Goal: Check status: Check status

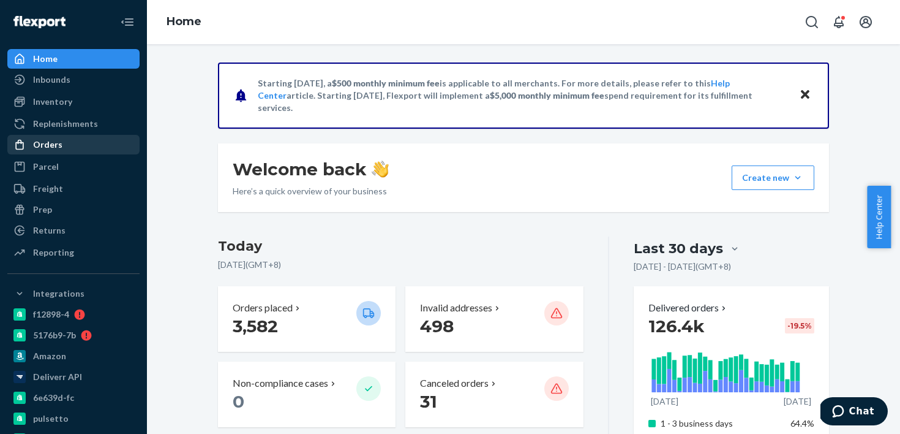
click at [102, 136] on div "Orders" at bounding box center [74, 144] width 130 height 17
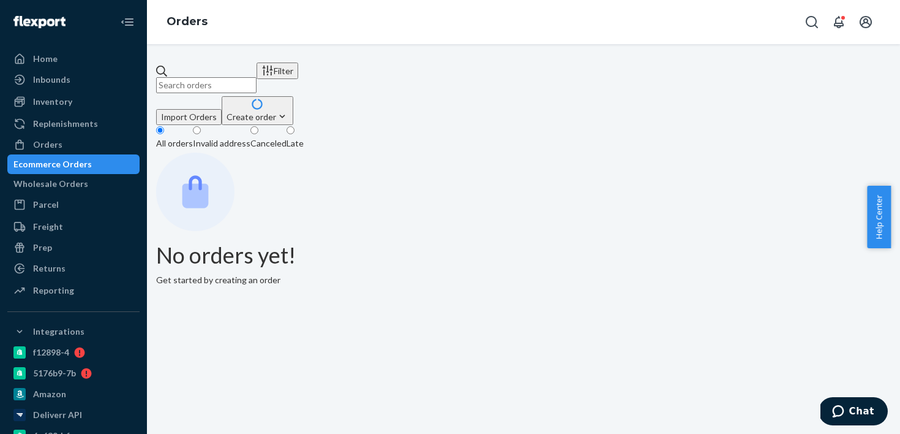
click at [257, 83] on input "text" at bounding box center [206, 85] width 100 height 16
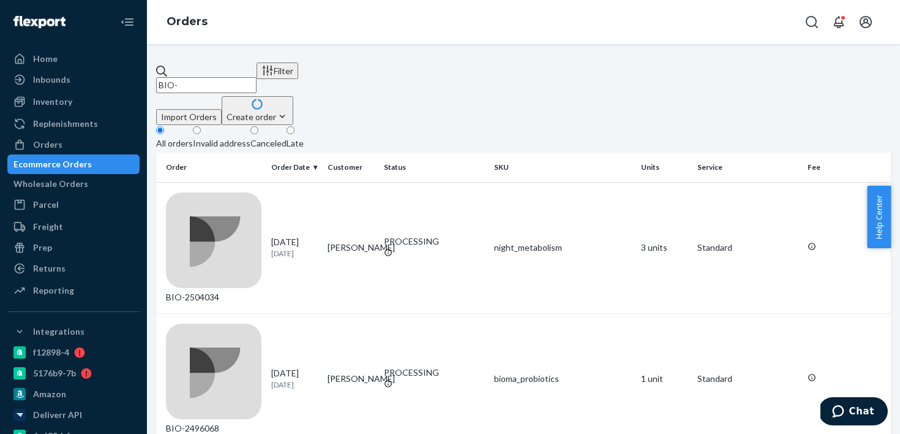
paste input "2476707"
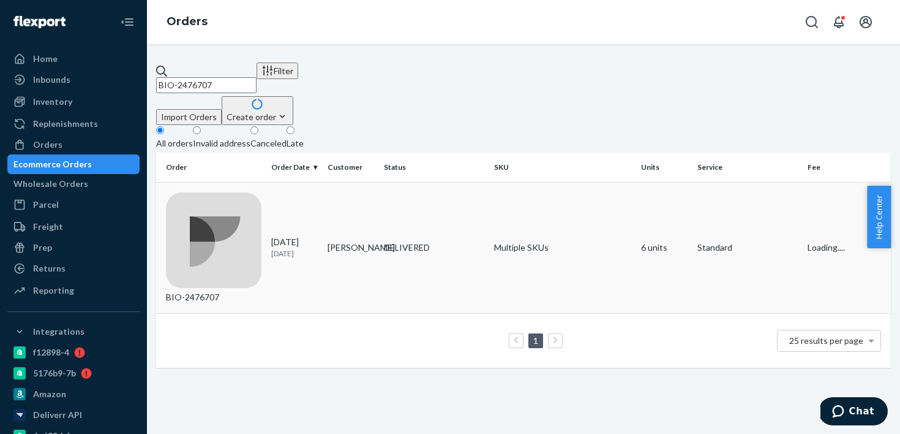
type input "BIO-2476707"
click at [261, 192] on div "BIO-2476707" at bounding box center [214, 247] width 96 height 111
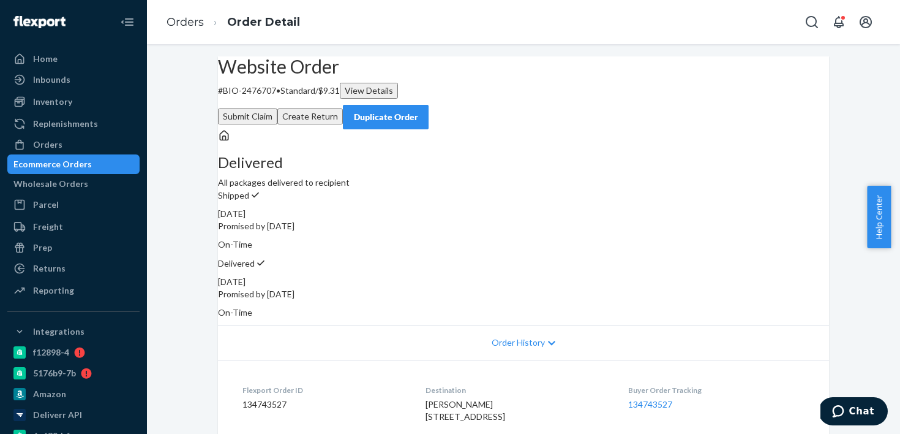
click at [610, 276] on div "August 20, 2025" at bounding box center [523, 282] width 611 height 12
copy div "August 20, 2025"
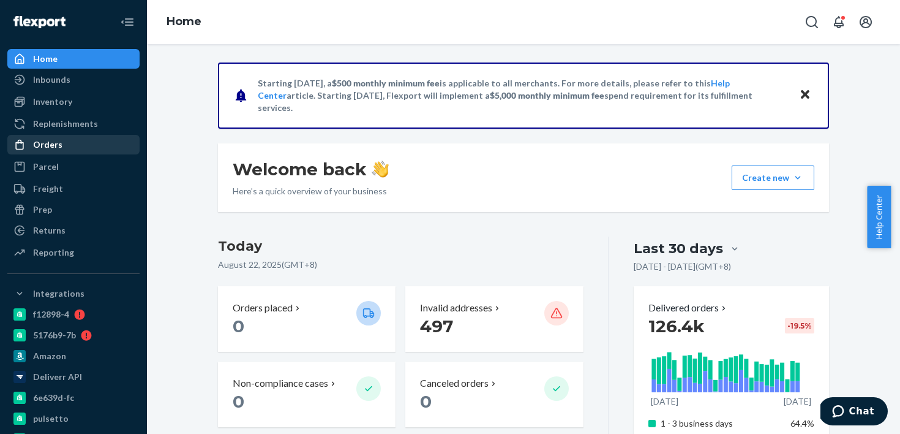
click at [56, 151] on div "Orders" at bounding box center [74, 144] width 130 height 17
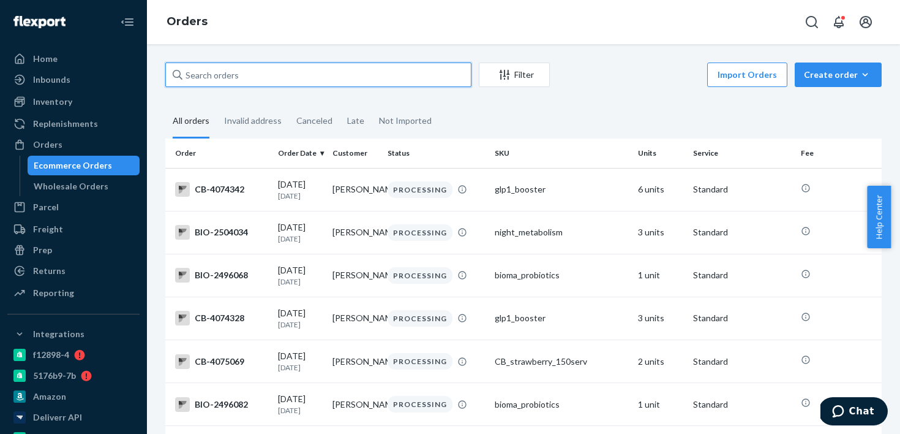
click at [265, 80] on input "text" at bounding box center [318, 74] width 306 height 24
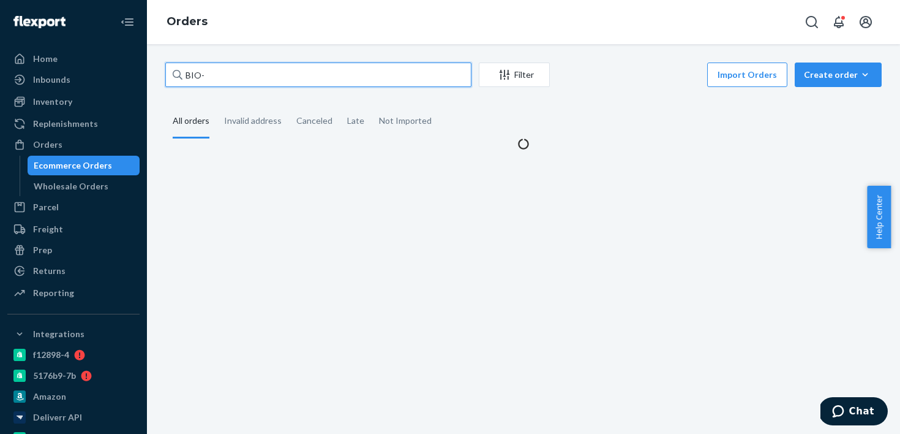
paste input "2396487"
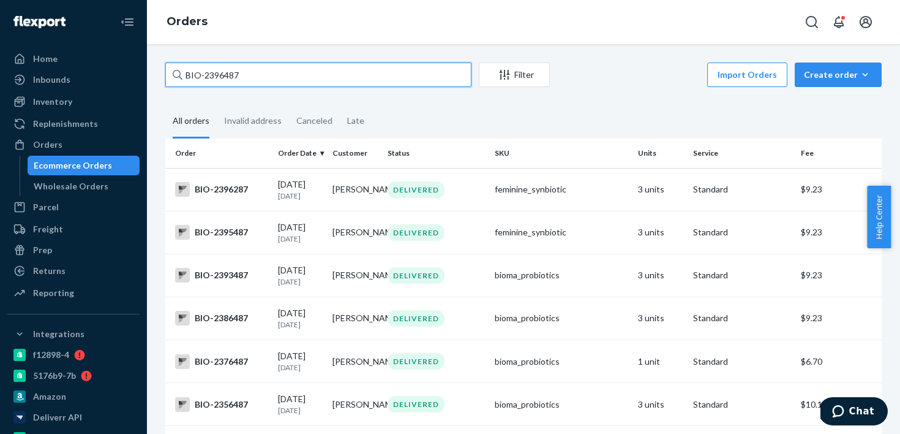
click at [225, 81] on input "BIO-2396487" at bounding box center [318, 74] width 306 height 24
click at [223, 77] on input "BIO-2396487" at bounding box center [318, 74] width 306 height 24
paste input "94"
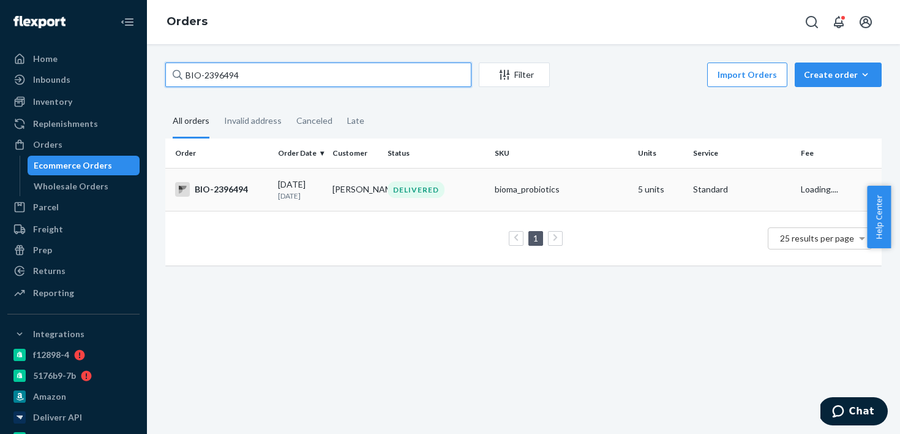
type input "BIO-2396494"
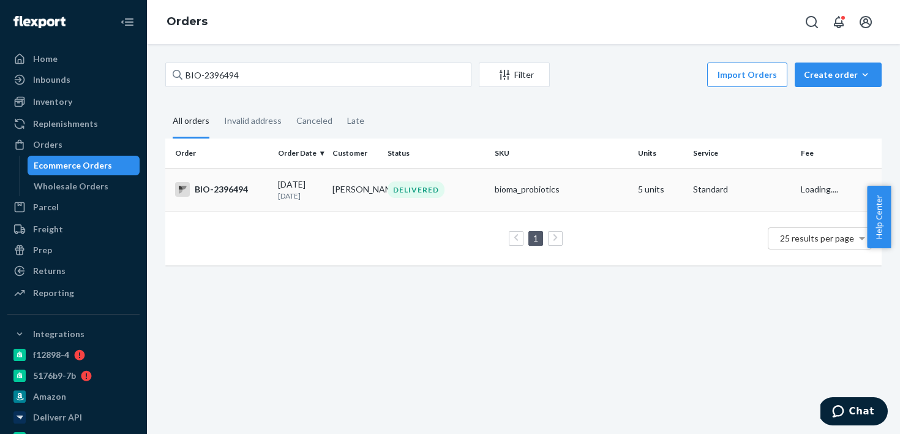
click at [293, 187] on div "08/08/2025 14 days ago" at bounding box center [300, 189] width 45 height 23
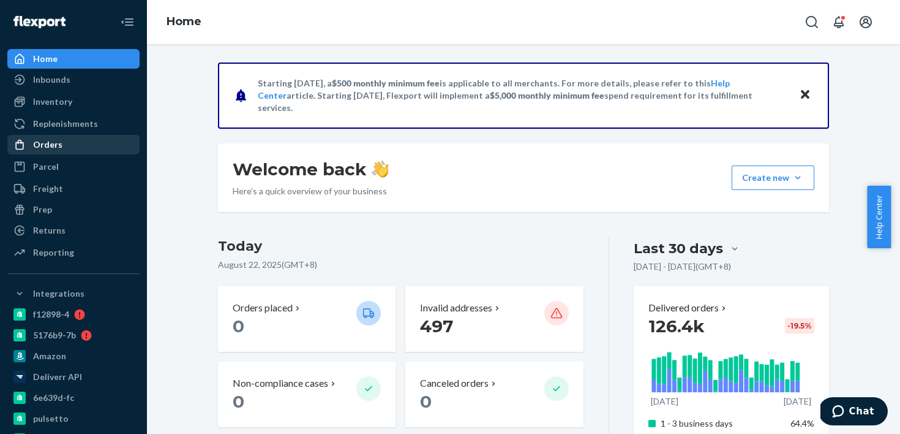
click at [83, 151] on div "Orders" at bounding box center [74, 144] width 130 height 17
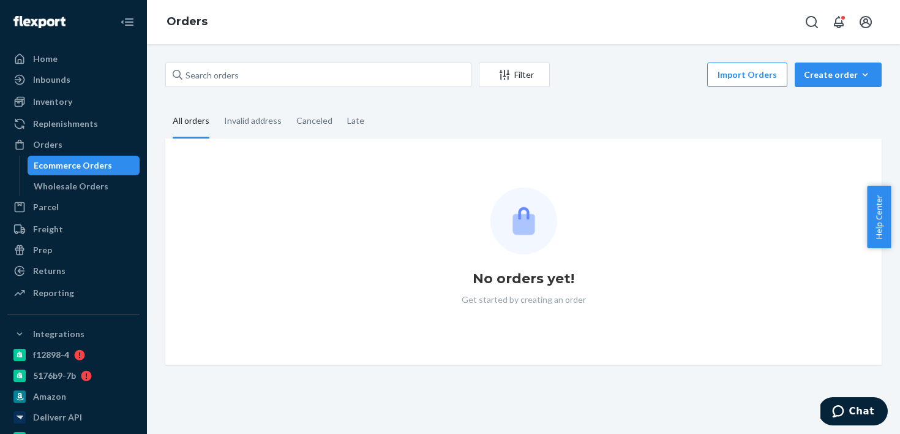
click at [248, 89] on div "Filter Import Orders Create order Ecommerce order Removal order All orders Inva…" at bounding box center [523, 213] width 735 height 302
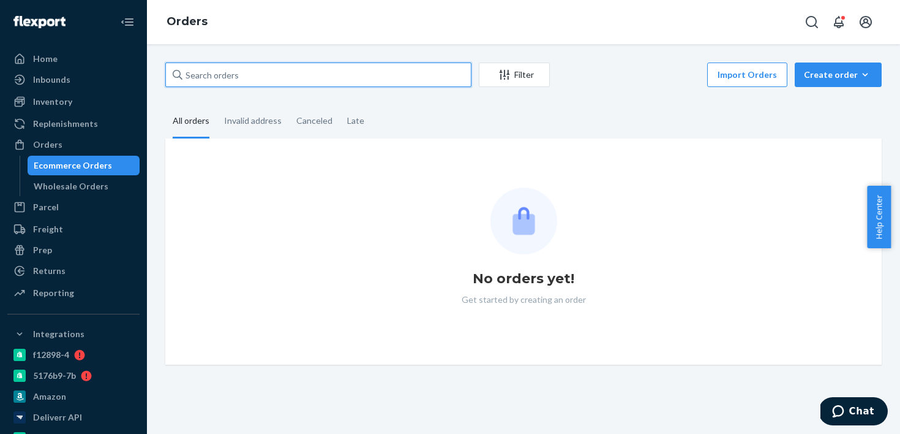
click at [255, 78] on input "text" at bounding box center [318, 74] width 306 height 24
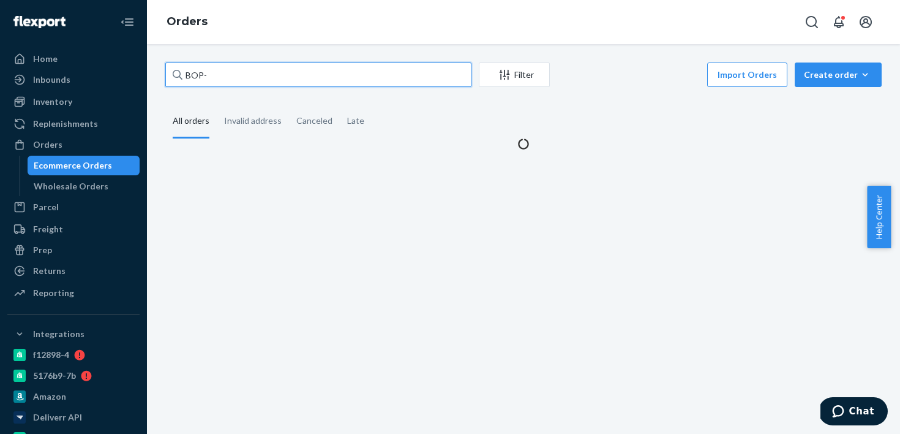
paste input "2496877"
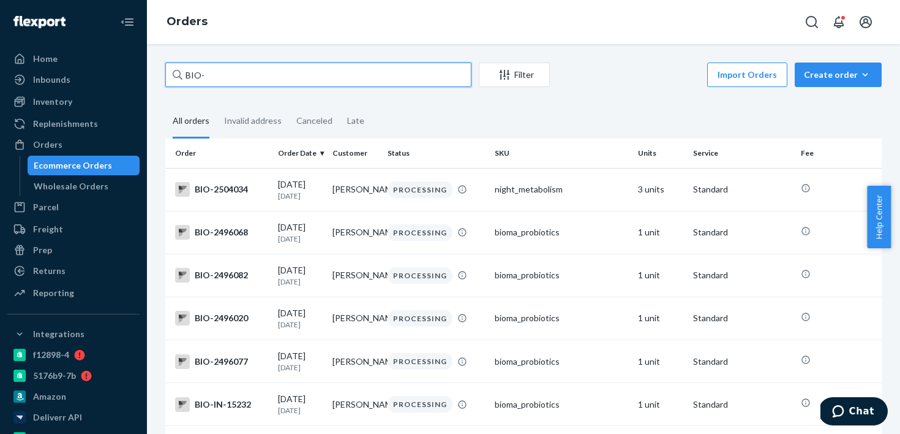
paste input "2496877"
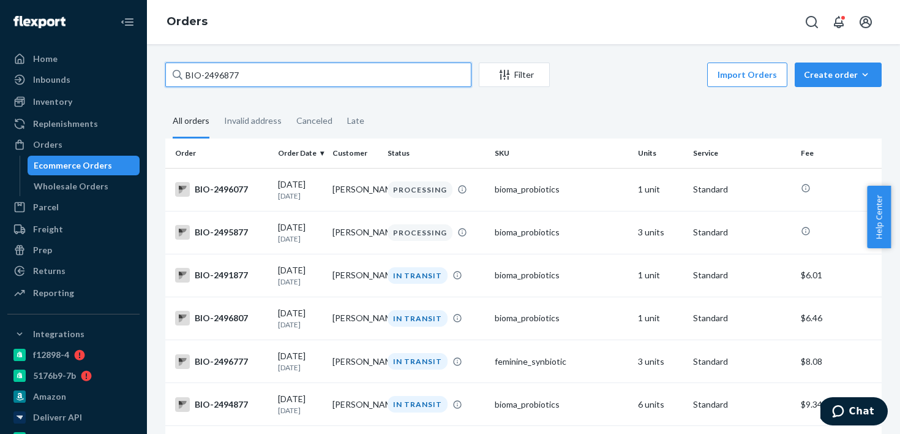
click at [206, 81] on input "BIO-2496877" at bounding box center [318, 74] width 306 height 24
paste input "3108"
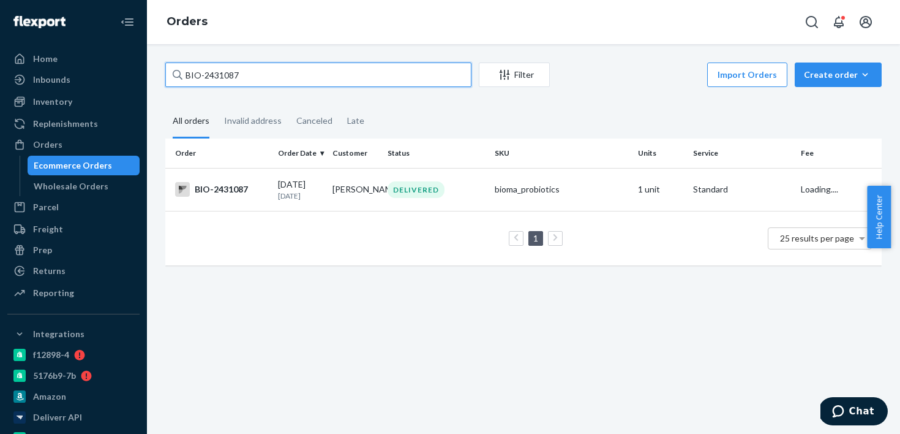
type input "BIO-2431087"
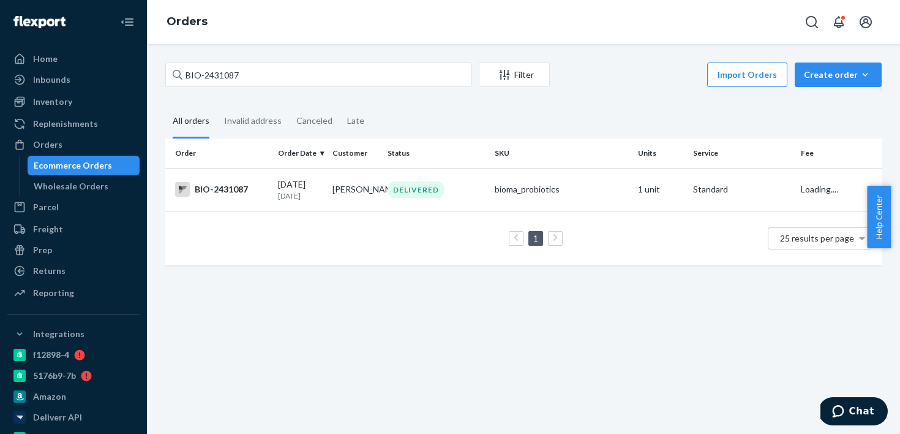
click at [246, 162] on th "Order" at bounding box center [219, 152] width 108 height 29
click at [244, 182] on td "BIO-2431087" at bounding box center [219, 189] width 108 height 43
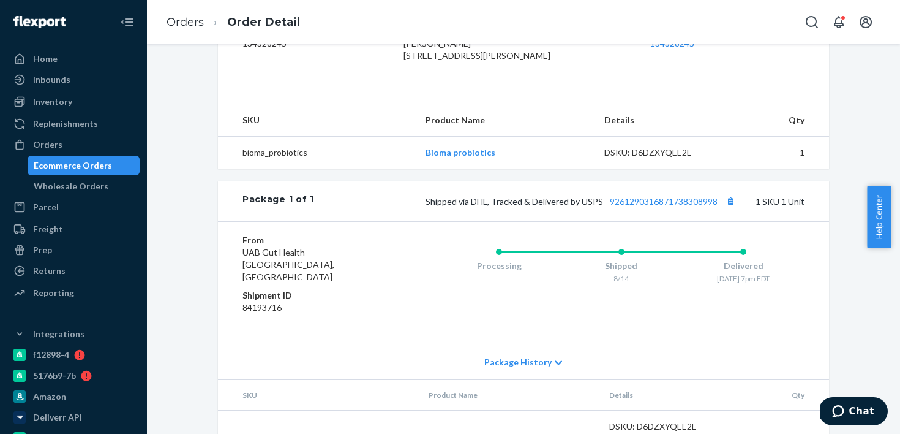
scroll to position [396, 0]
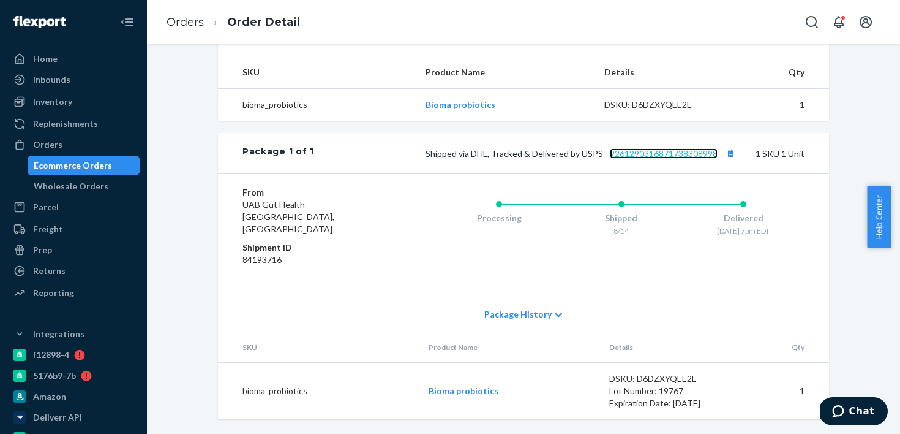
click at [687, 159] on link "9261290316871738308998" at bounding box center [664, 153] width 108 height 10
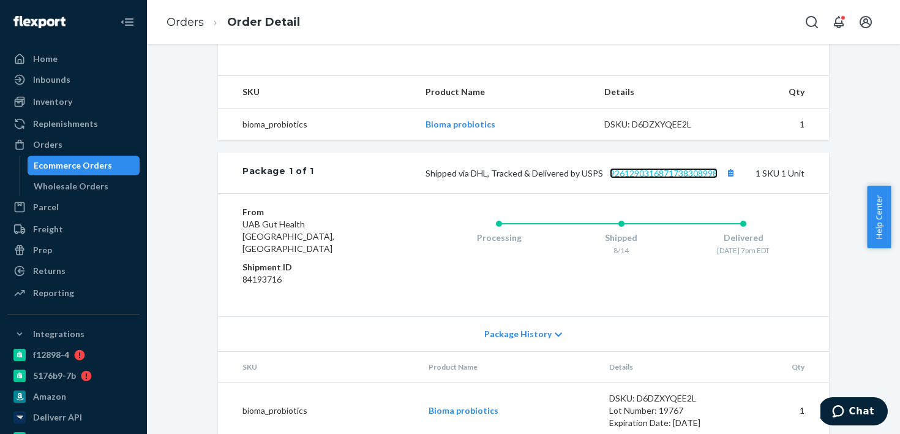
scroll to position [252, 0]
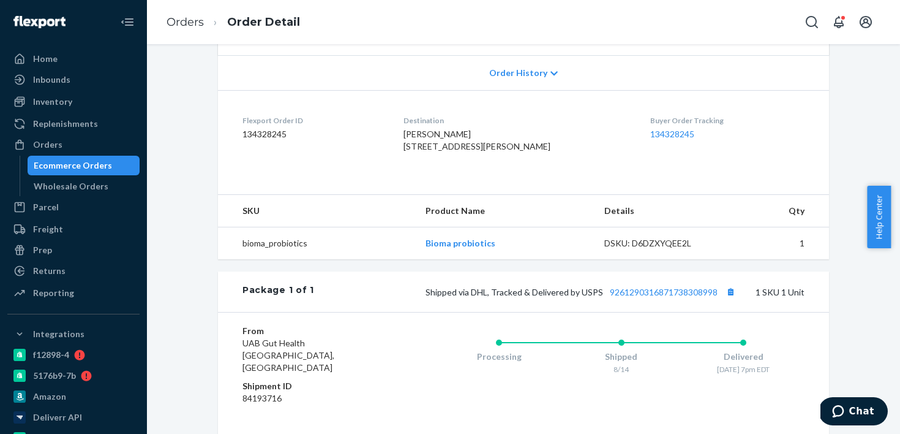
click at [584, 297] on span "Shipped via DHL, Tracked & Delivered by USPS 9261290316871738308998" at bounding box center [582, 292] width 313 height 10
copy span "USPS"
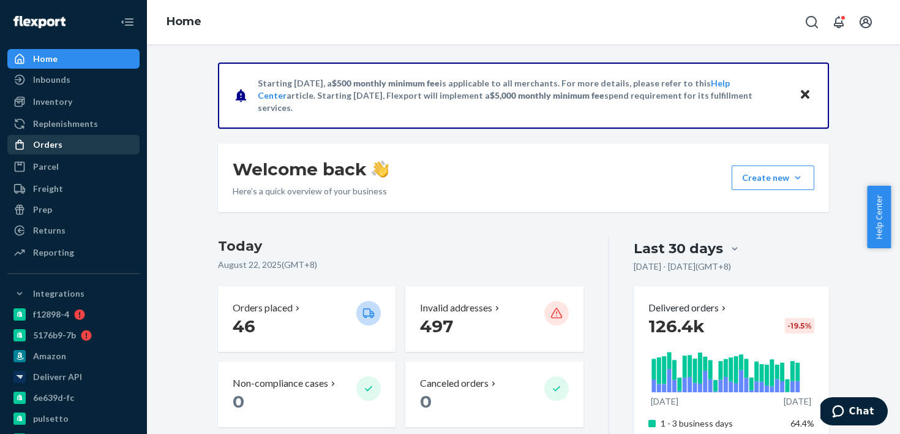
click at [126, 147] on div "Orders" at bounding box center [74, 144] width 130 height 17
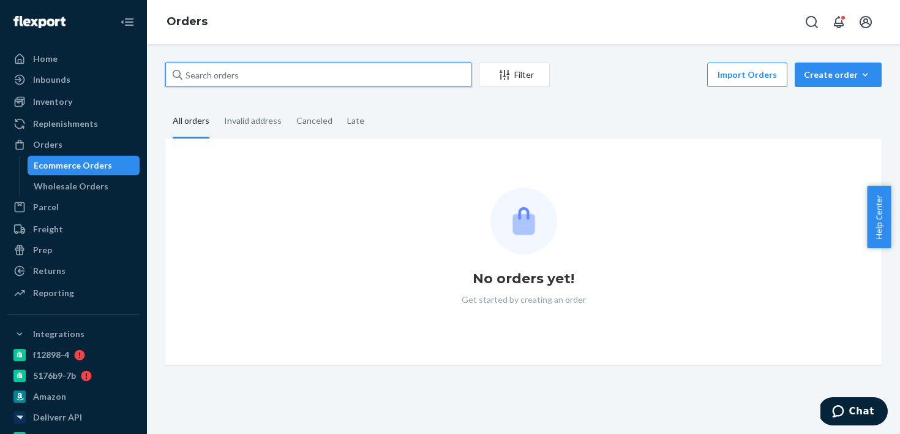
click at [246, 70] on input "text" at bounding box center [318, 74] width 306 height 24
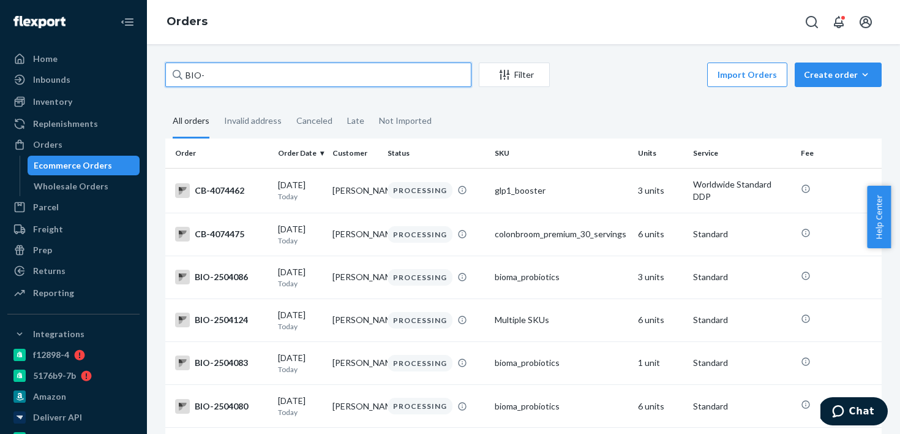
paste input "2370414"
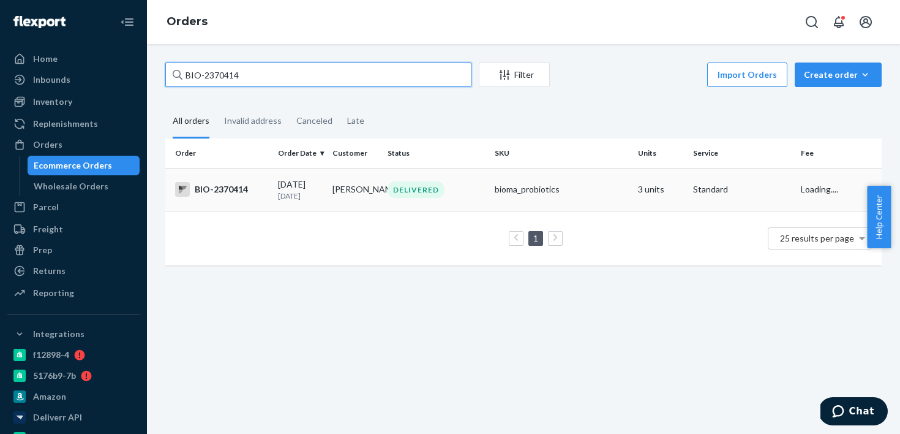
type input "BIO-2370414"
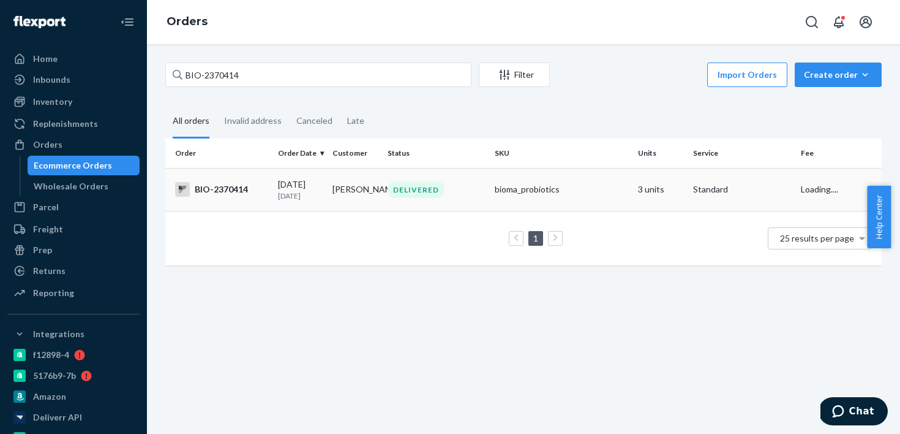
click at [196, 195] on div "BIO-2370414" at bounding box center [221, 189] width 93 height 15
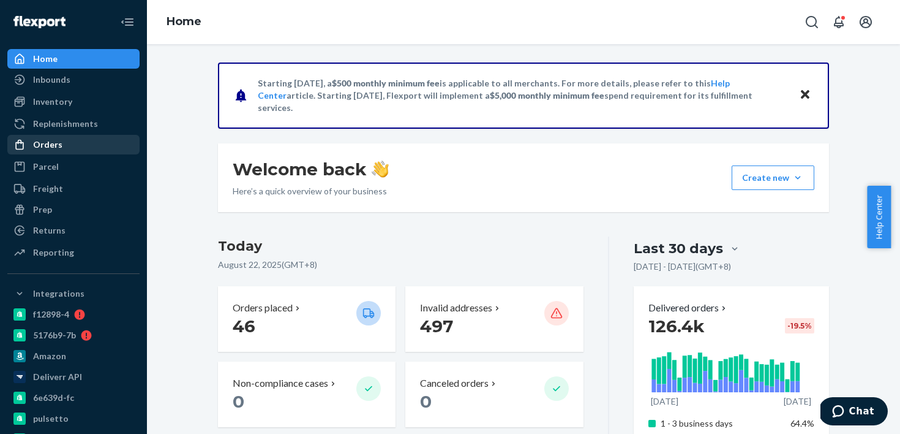
click at [64, 145] on div "Orders" at bounding box center [74, 144] width 130 height 17
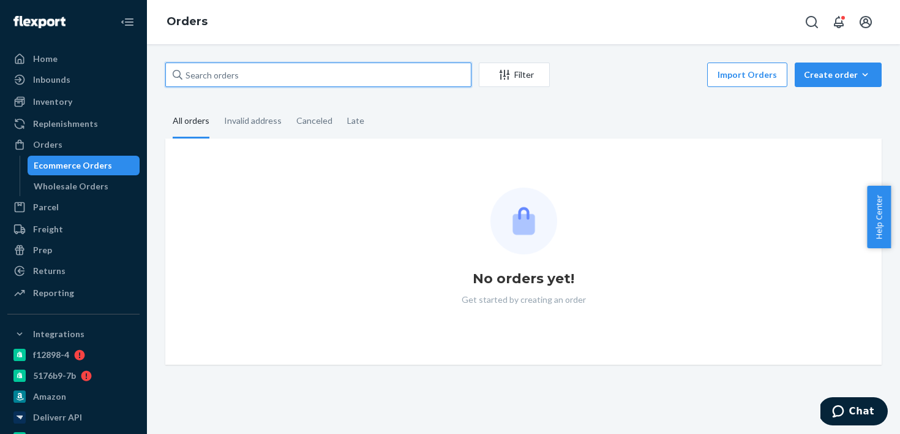
click at [193, 82] on input "text" at bounding box center [318, 74] width 306 height 24
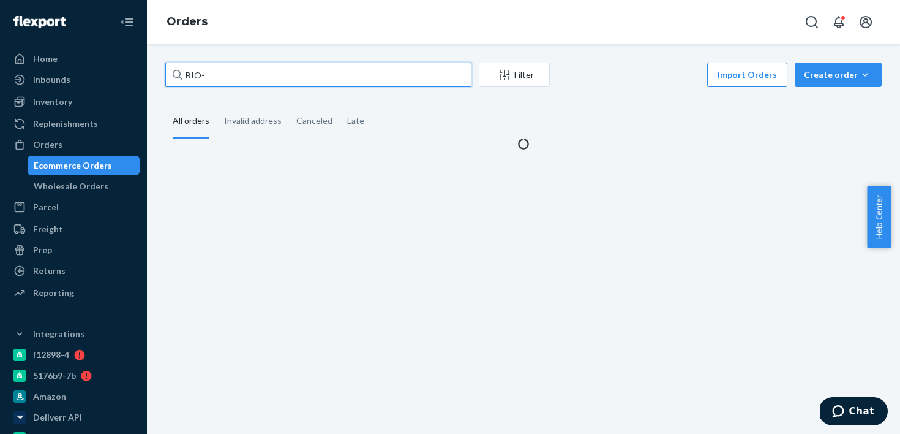
paste input "1354136"
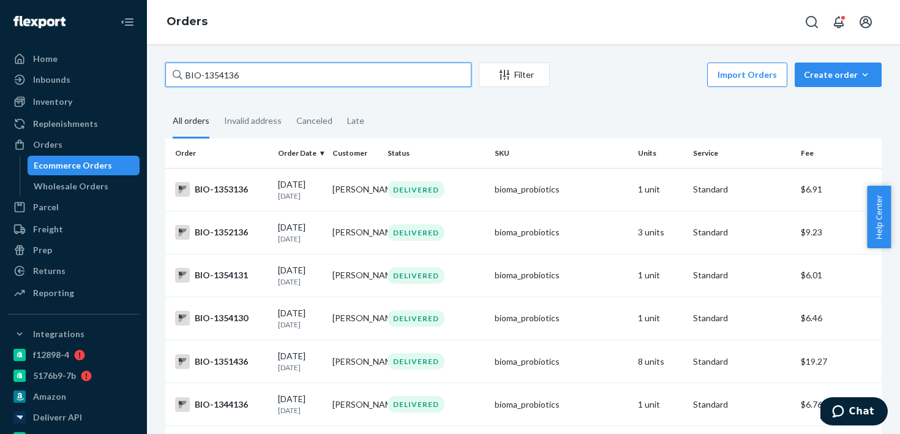
click at [249, 74] on input "BIO-1354136" at bounding box center [318, 74] width 306 height 24
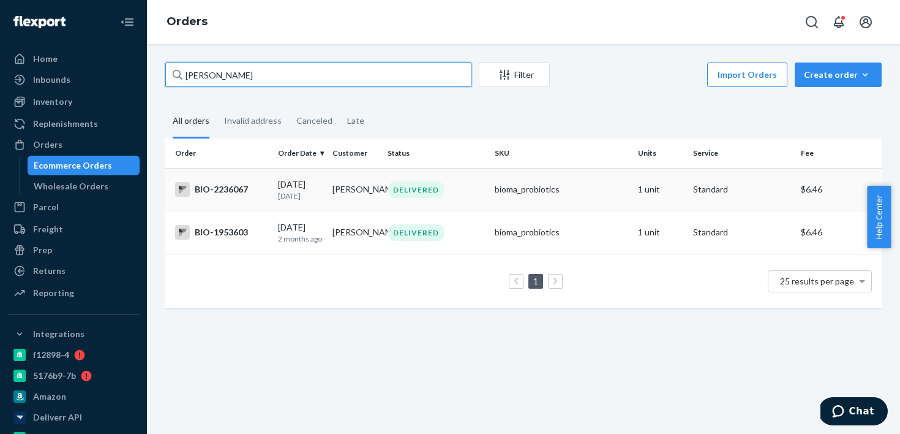
type input "[PERSON_NAME]"
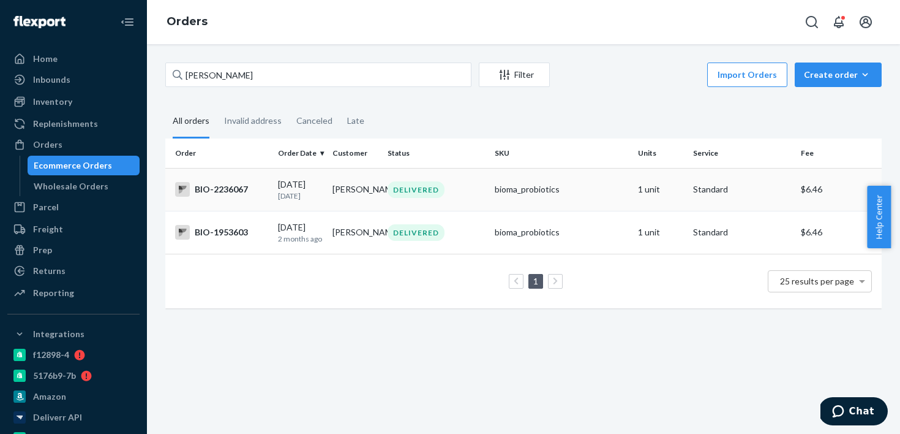
click at [253, 195] on div "BIO-2236067" at bounding box center [221, 189] width 93 height 15
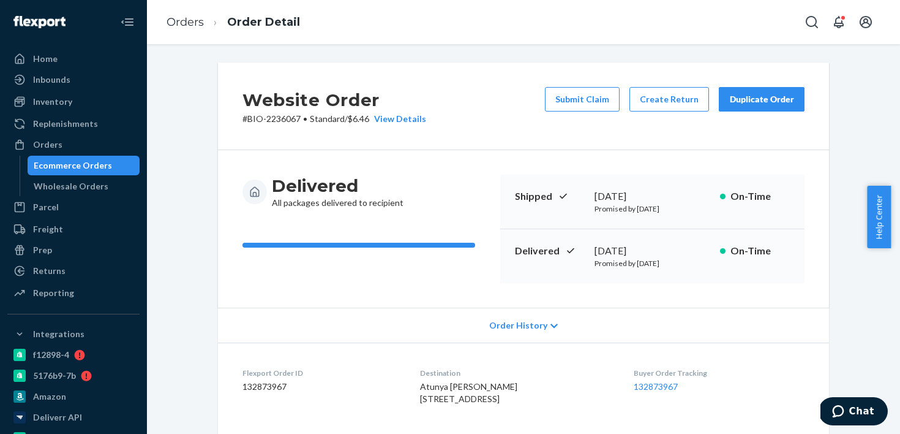
click at [267, 116] on p "# BIO-2236067 • Standard / $6.46 View Details" at bounding box center [334, 119] width 184 height 12
copy p "2236067"
click at [92, 165] on div "Ecommerce Orders" at bounding box center [73, 165] width 78 height 12
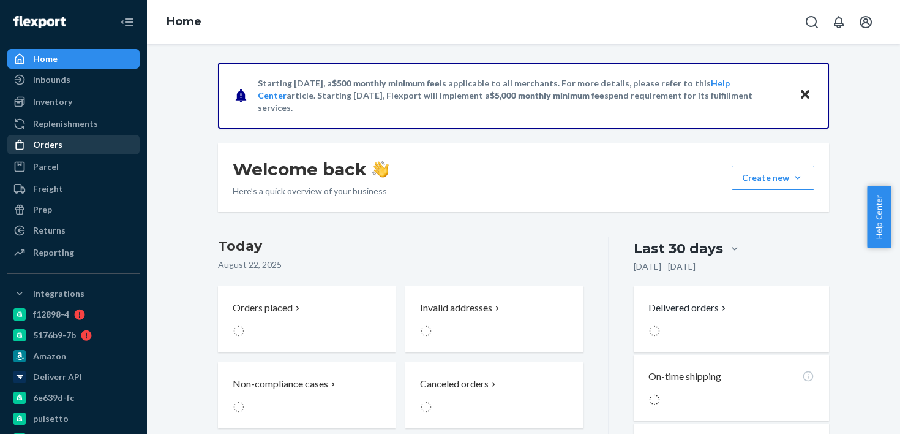
click at [70, 150] on div "Orders" at bounding box center [74, 144] width 130 height 17
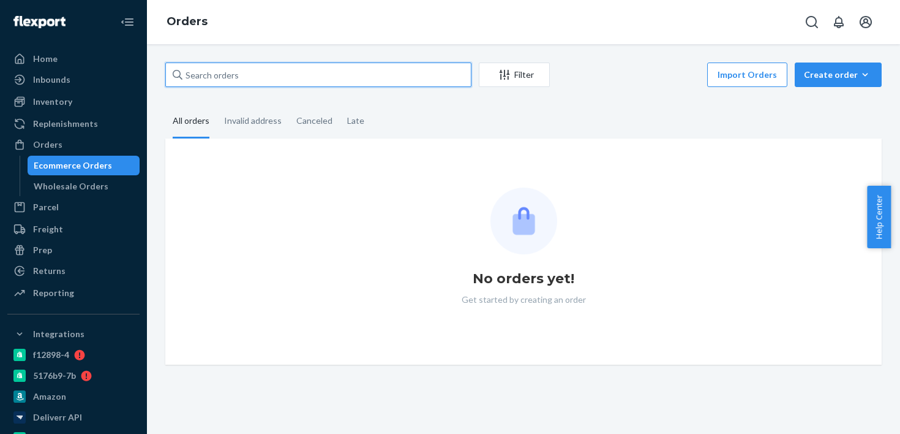
click at [235, 73] on input "text" at bounding box center [318, 74] width 306 height 24
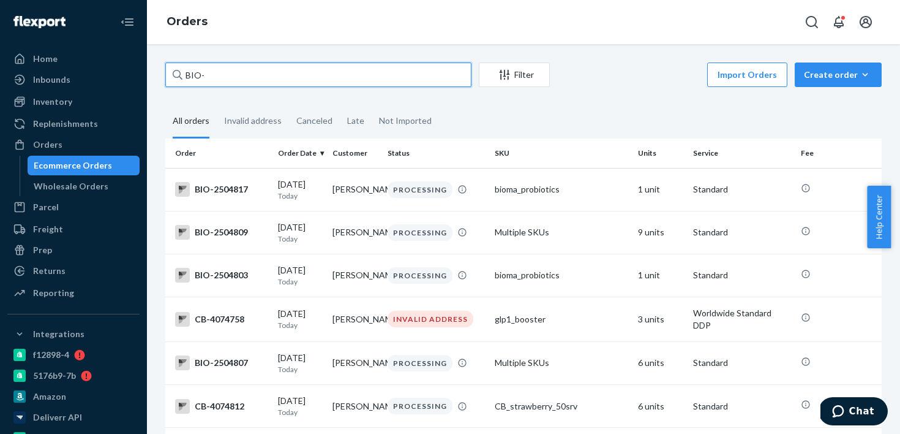
paste input "2497235"
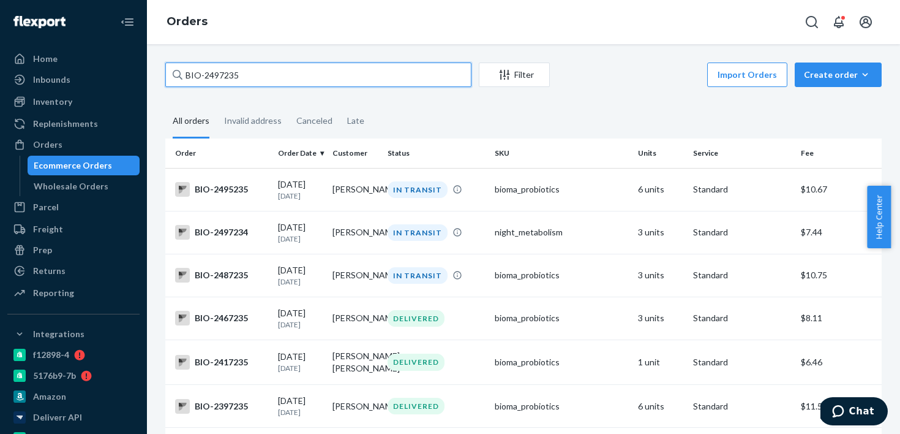
click at [330, 75] on input "BIO-2497235" at bounding box center [318, 74] width 306 height 24
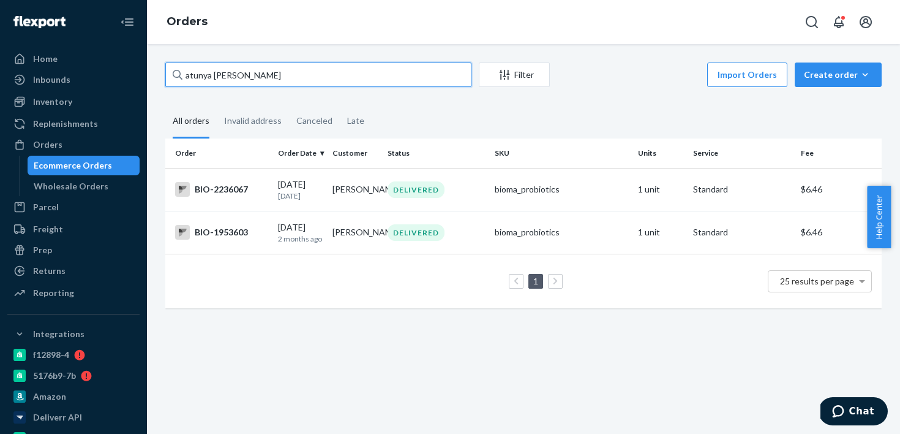
type input "atunya eubank"
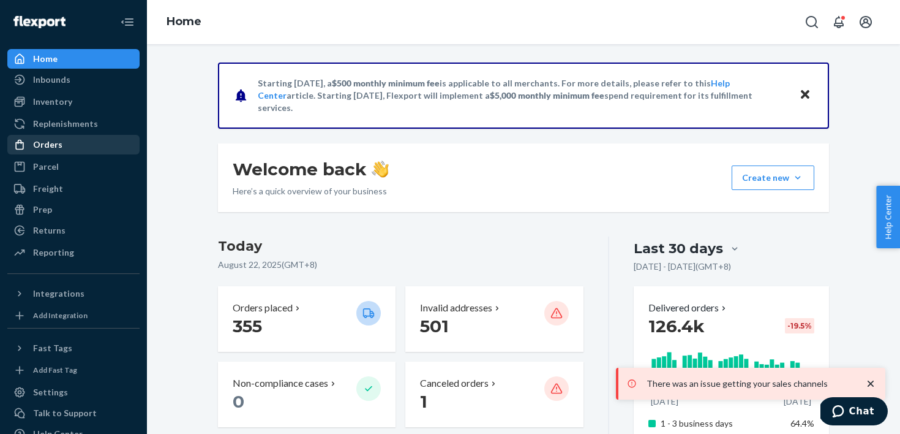
click at [102, 149] on div "Orders" at bounding box center [74, 144] width 130 height 17
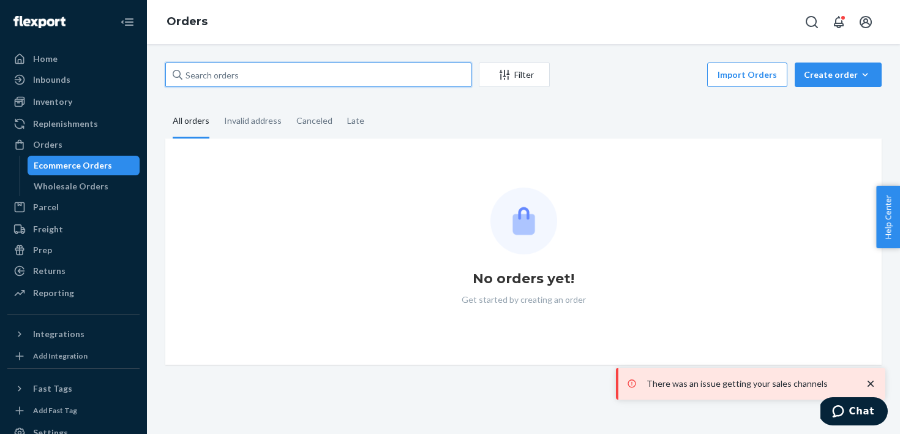
click at [293, 72] on input "text" at bounding box center [318, 74] width 306 height 24
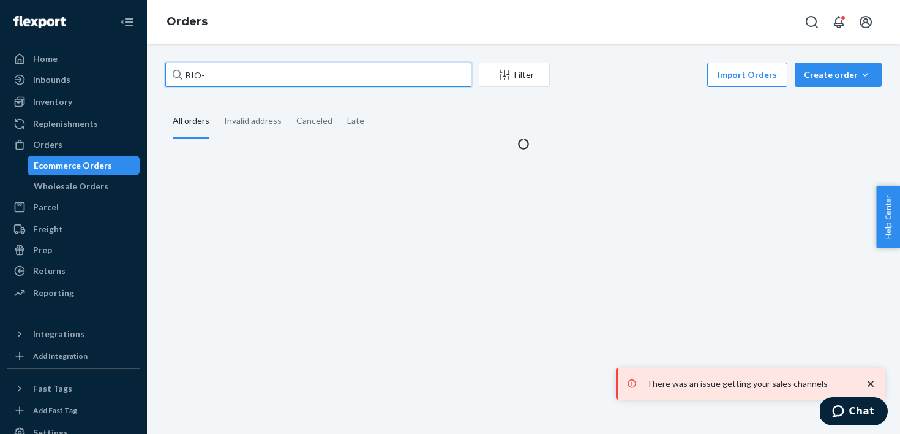
paste input "2410367"
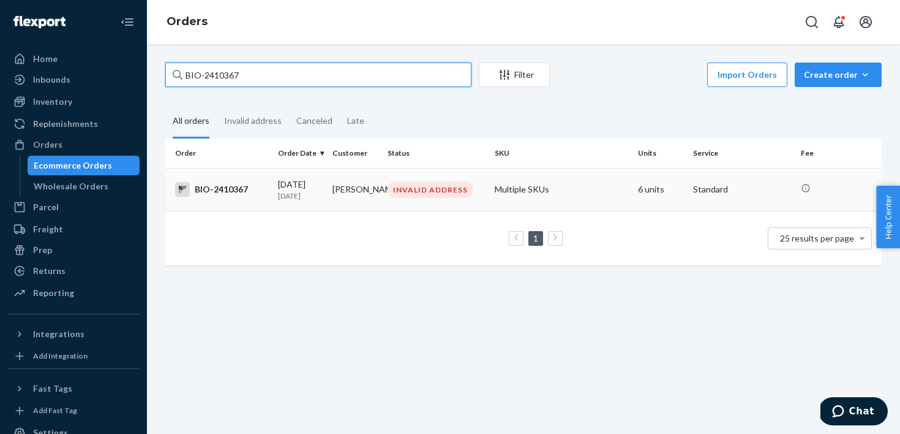
type input "BIO-2410367"
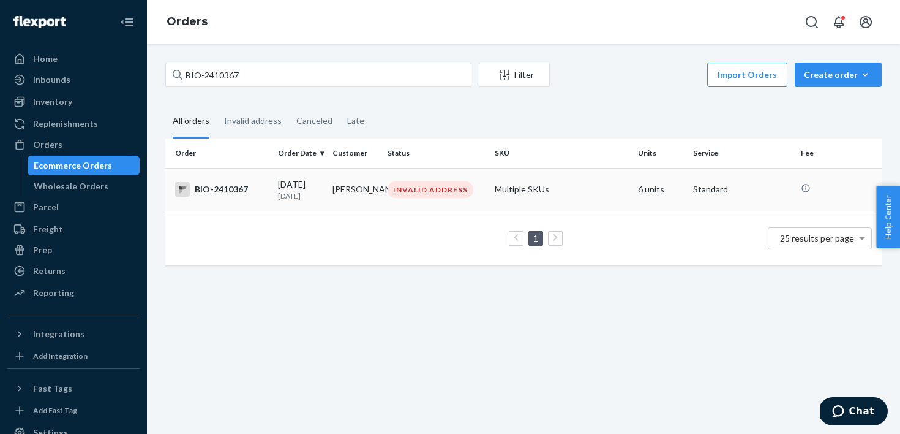
click at [274, 184] on td "08/11/2025 11 days ago" at bounding box center [300, 189] width 55 height 43
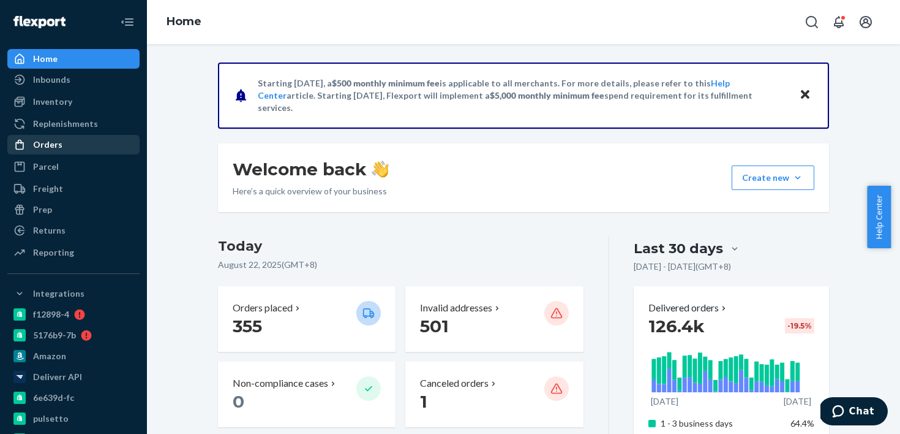
click at [105, 148] on div "Orders" at bounding box center [74, 144] width 130 height 17
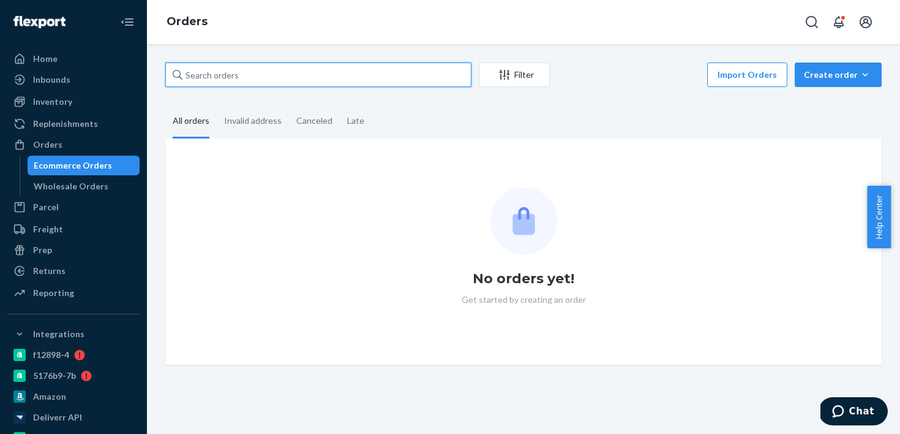
click at [256, 66] on input "text" at bounding box center [318, 74] width 306 height 24
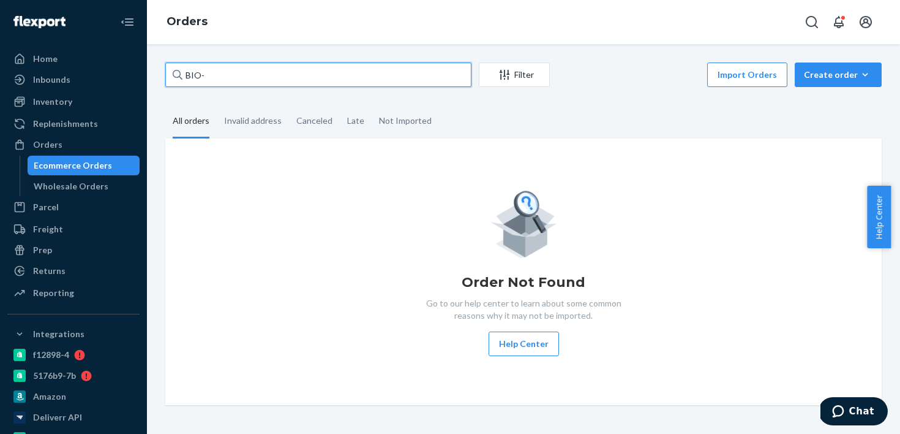
paste input "1417516"
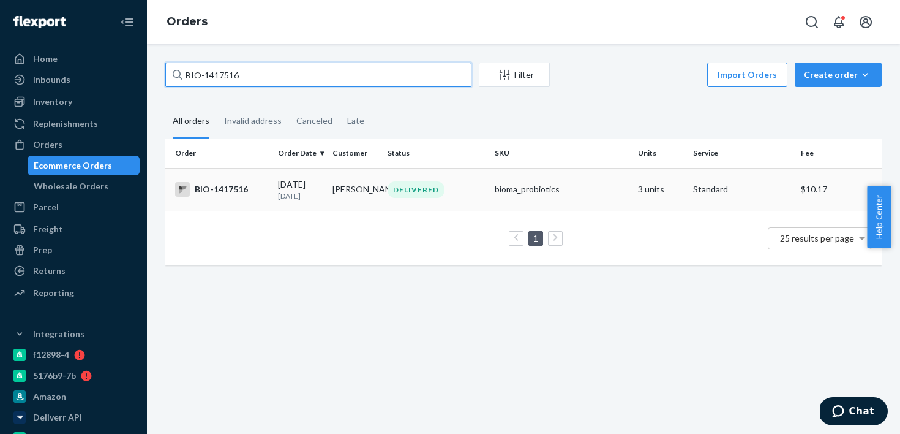
type input "BIO-1417516"
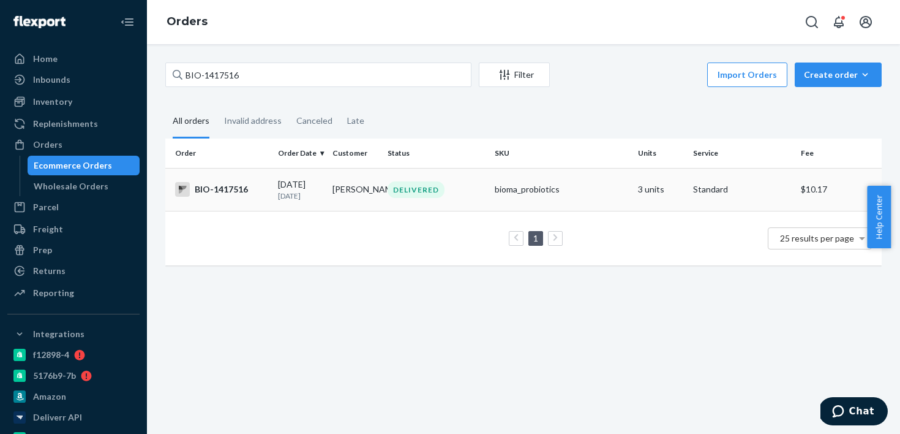
click at [258, 197] on td "BIO-1417516" at bounding box center [219, 189] width 108 height 43
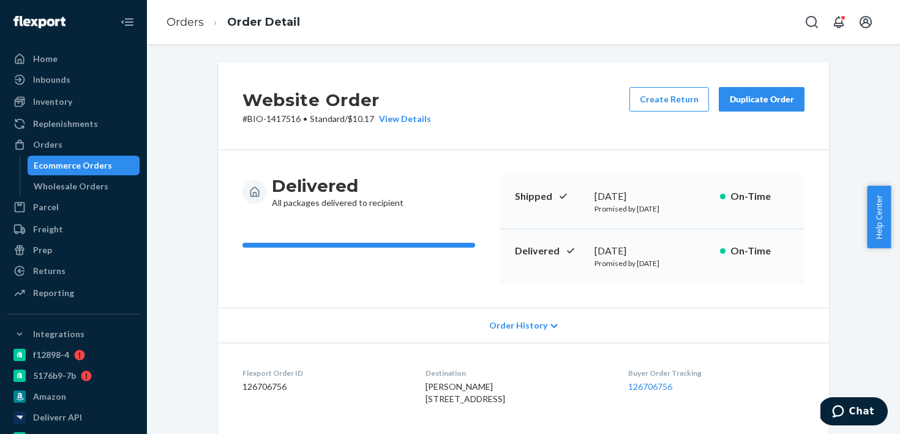
click at [633, 244] on div "April 16, 2025" at bounding box center [653, 251] width 116 height 14
copy div "April 16, 2025"
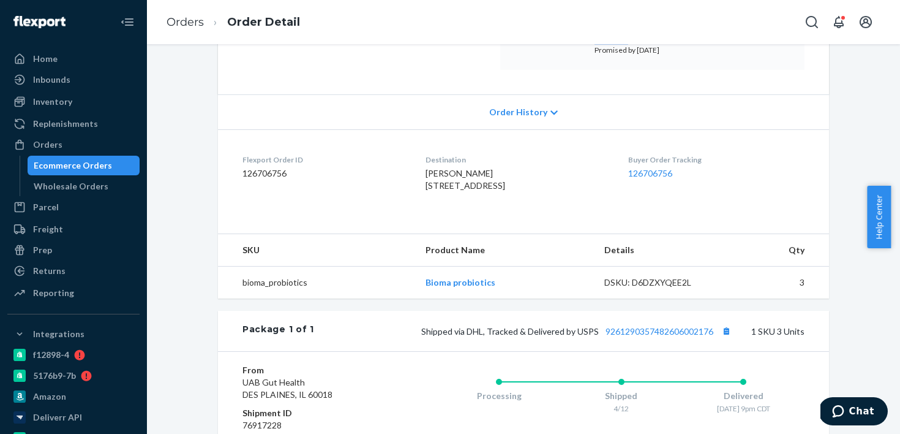
scroll to position [275, 0]
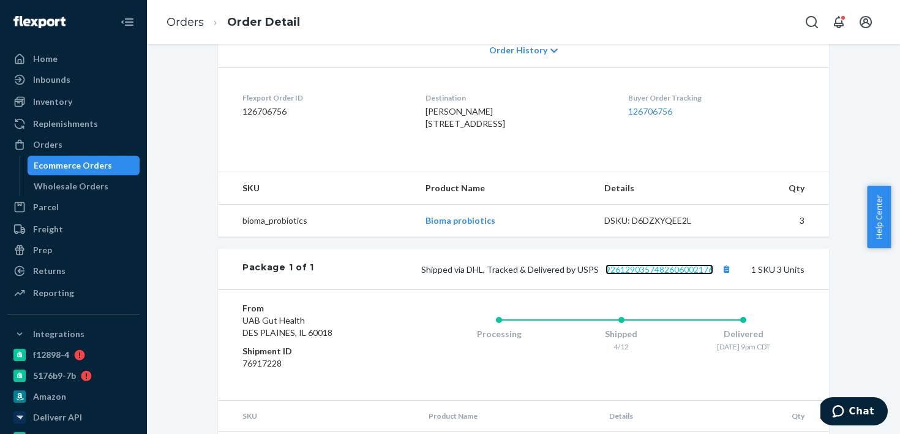
click at [648, 274] on link "9261290357482606002176" at bounding box center [660, 269] width 108 height 10
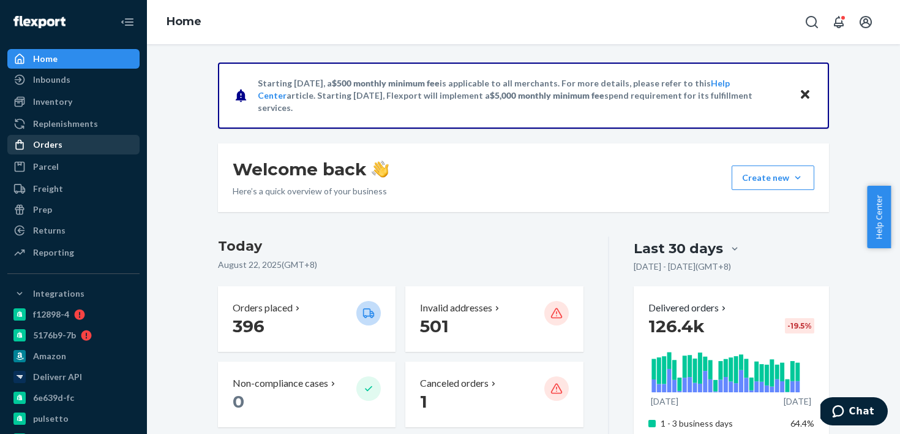
click at [112, 148] on div "Orders" at bounding box center [74, 144] width 130 height 17
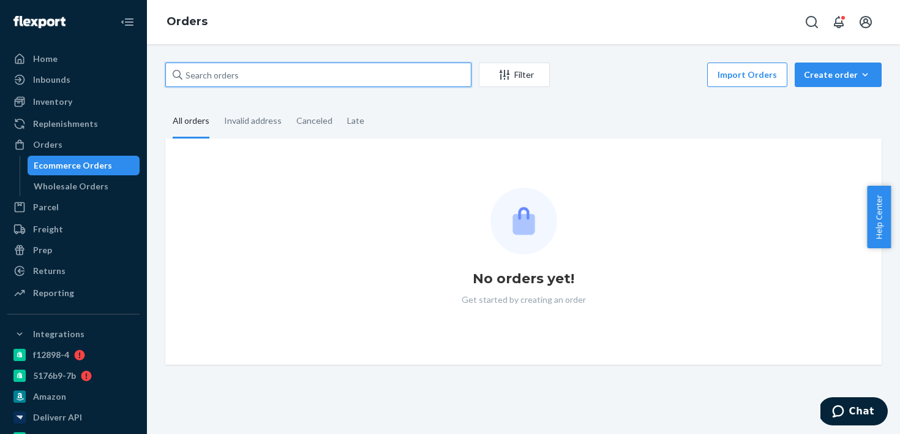
click at [274, 82] on input "text" at bounding box center [318, 74] width 306 height 24
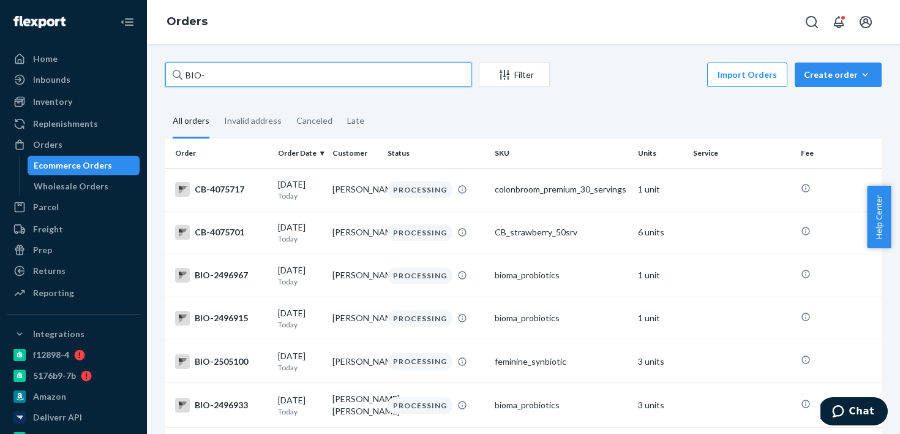
paste input "2494403"
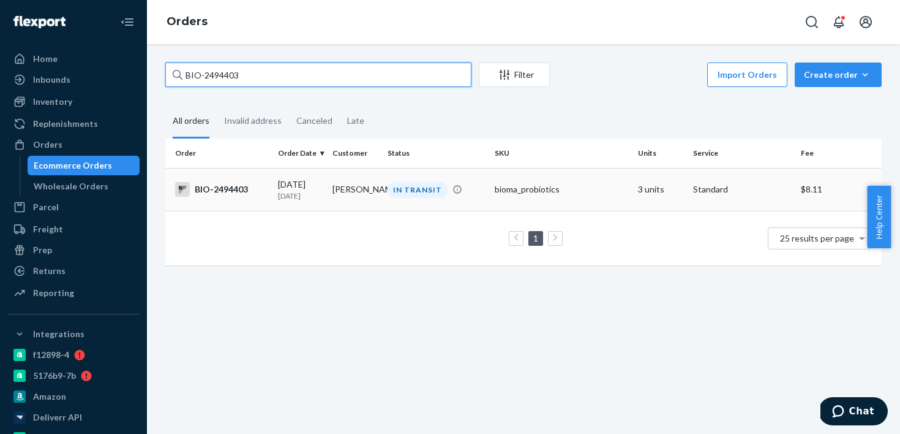
type input "BIO-2494403"
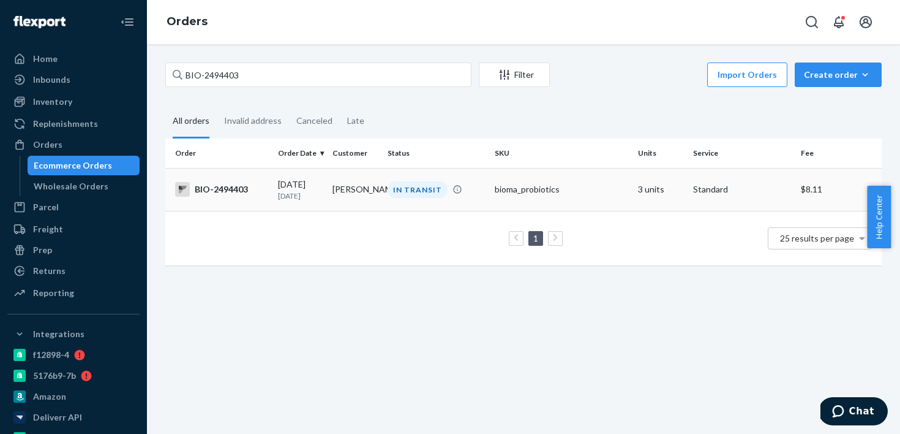
click at [212, 187] on div "BIO-2494403" at bounding box center [221, 189] width 93 height 15
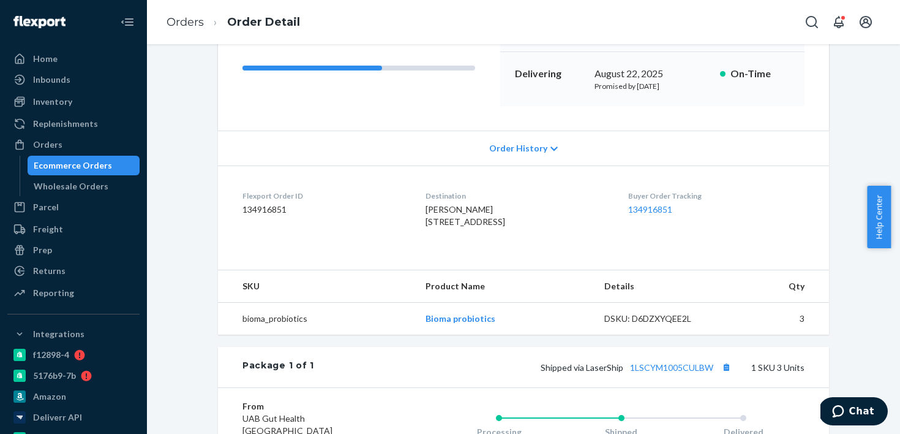
scroll to position [403, 0]
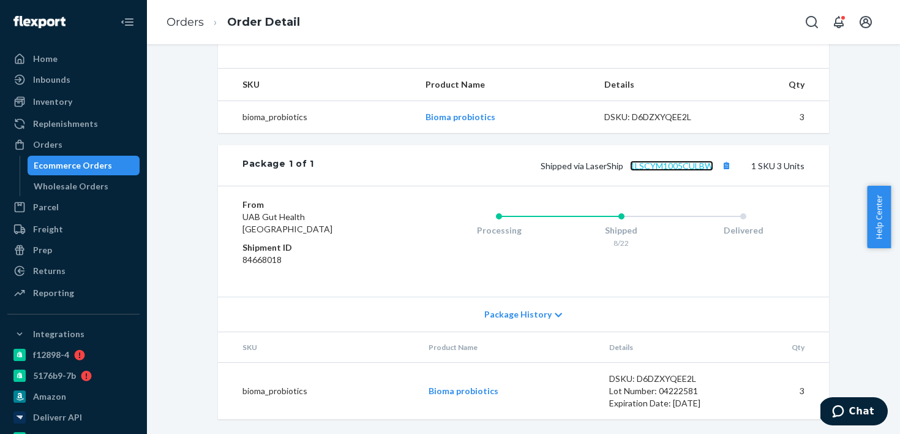
click at [654, 167] on link "1LSCYM1005CULBW" at bounding box center [671, 165] width 83 height 10
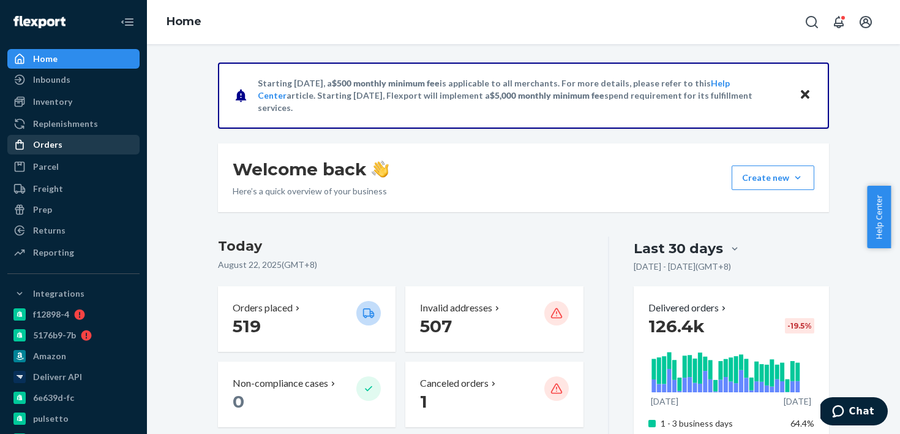
click at [96, 140] on div "Orders" at bounding box center [74, 144] width 130 height 17
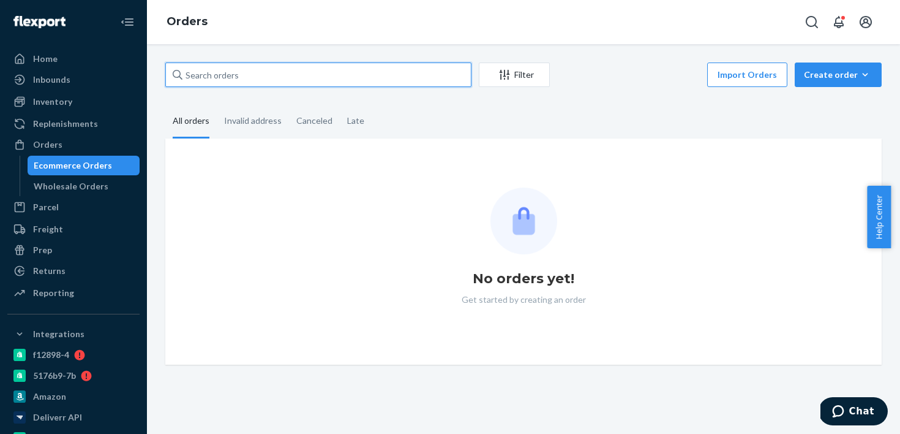
click at [288, 81] on input "text" at bounding box center [318, 74] width 306 height 24
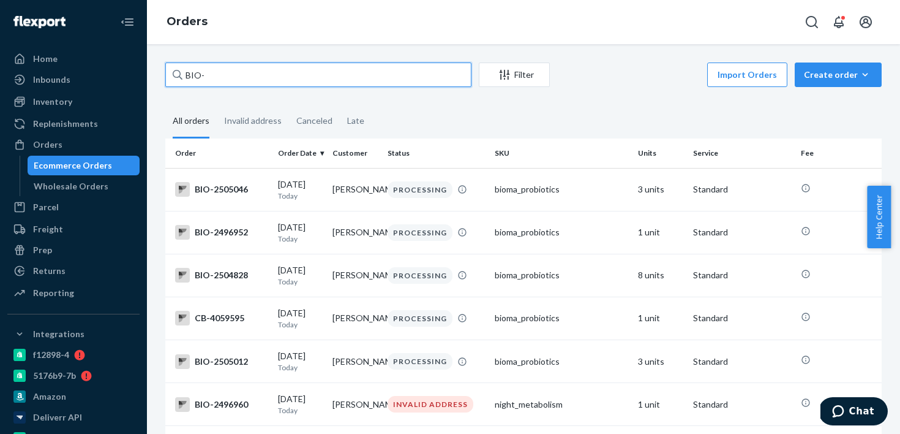
paste input "1838871"
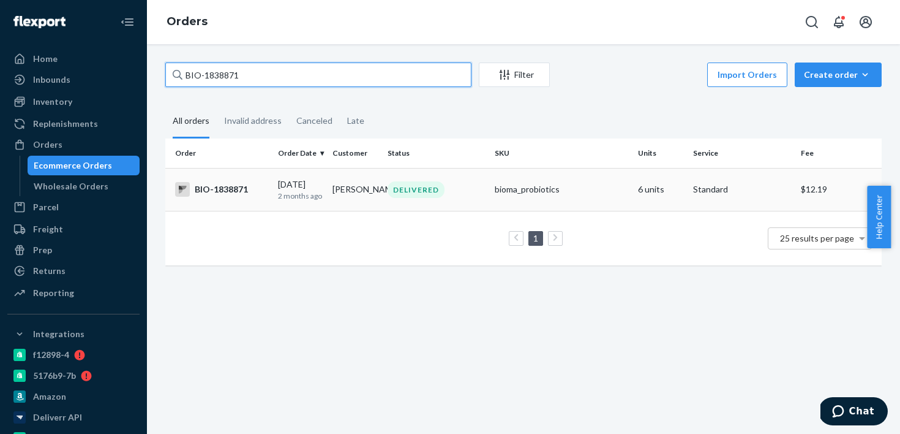
type input "BIO-1838871"
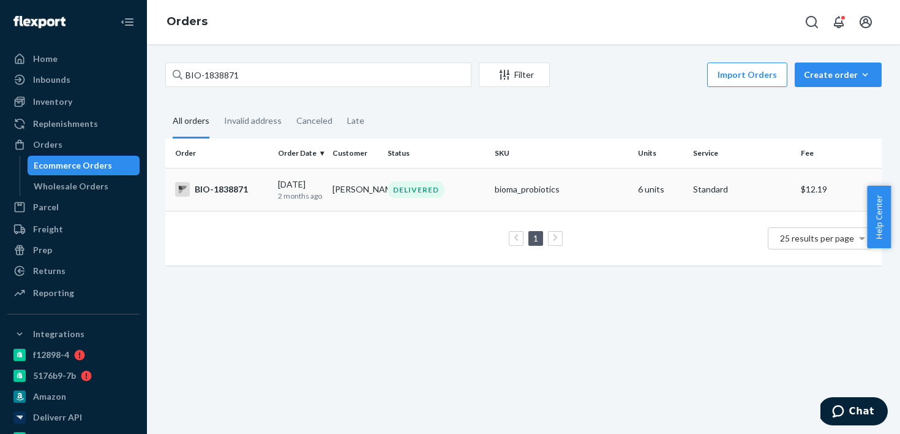
click at [312, 192] on p "2 months ago" at bounding box center [300, 195] width 45 height 10
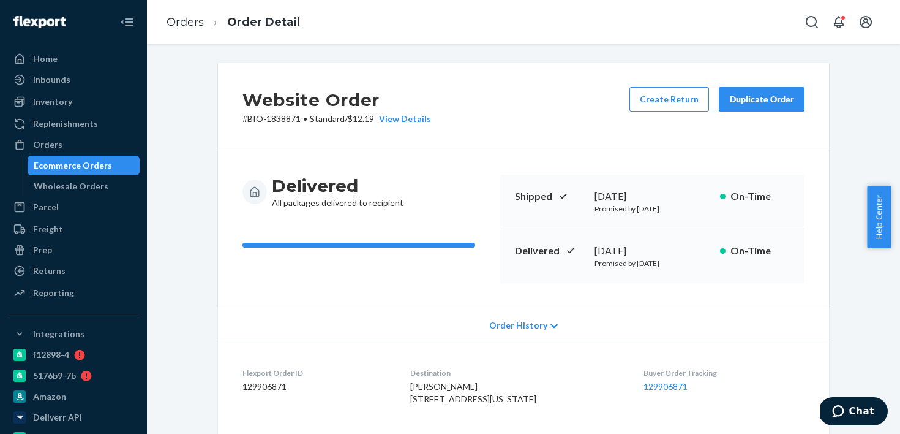
click at [659, 244] on div "June 12, 2025" at bounding box center [653, 251] width 116 height 14
click at [633, 251] on div "June 12, 2025" at bounding box center [653, 251] width 116 height 14
copy div "June 12, 2025"
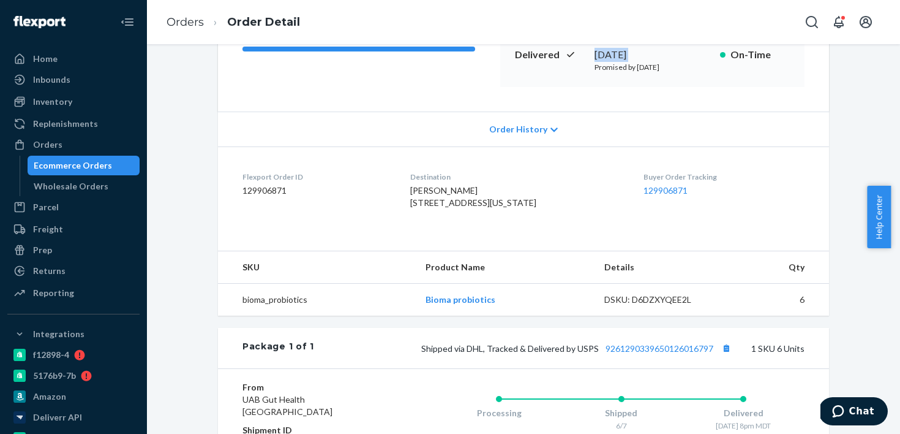
scroll to position [269, 0]
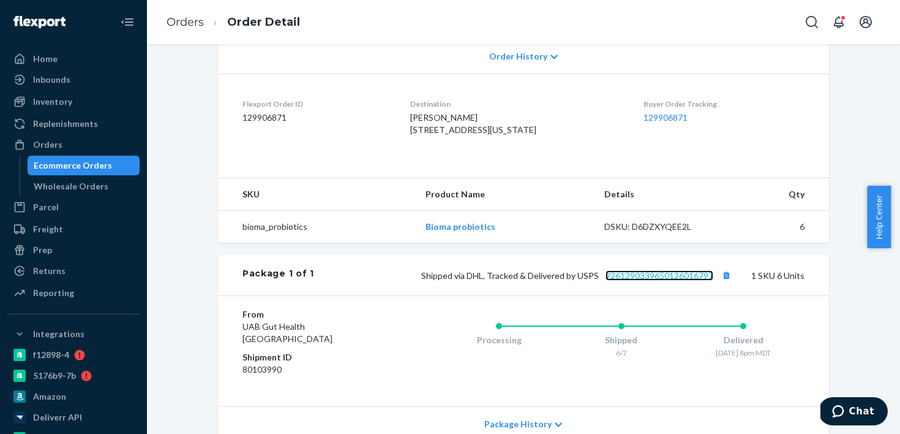
click at [637, 280] on link "9261290339650126016797" at bounding box center [660, 275] width 108 height 10
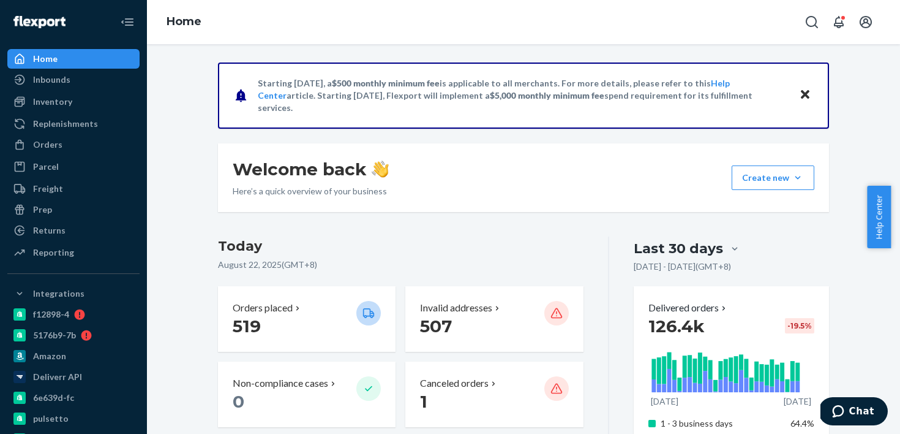
click at [105, 154] on div "Orders Ecommerce Orders Wholesale Orders" at bounding box center [73, 145] width 132 height 21
click at [114, 148] on div "Orders" at bounding box center [74, 144] width 130 height 17
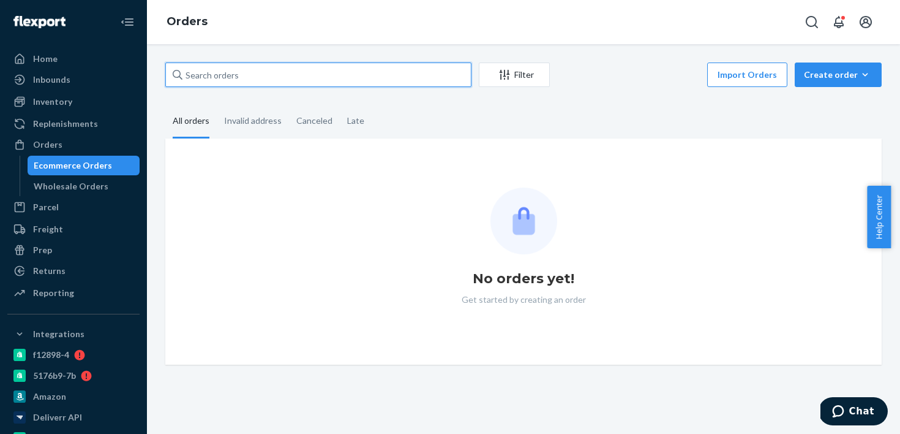
click at [283, 78] on input "text" at bounding box center [318, 74] width 306 height 24
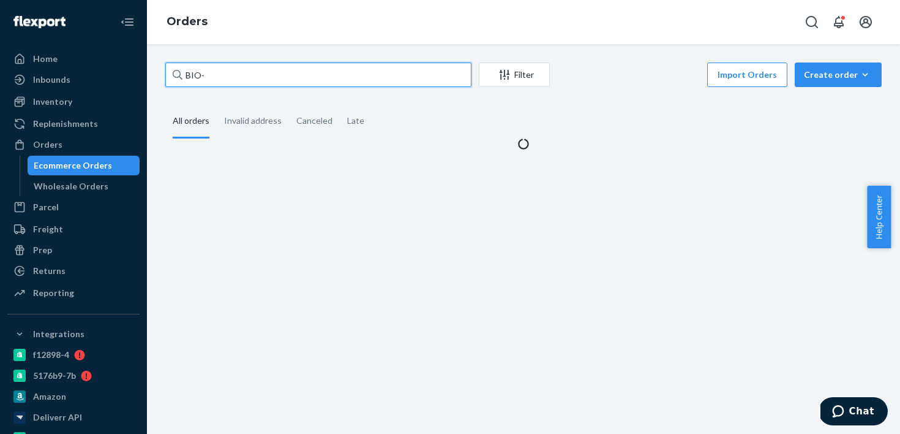
paste input "2383952"
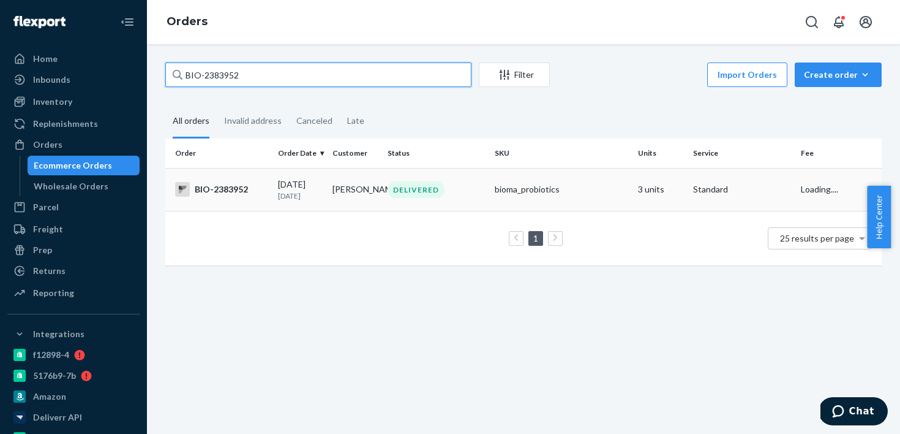
type input "BIO-2383952"
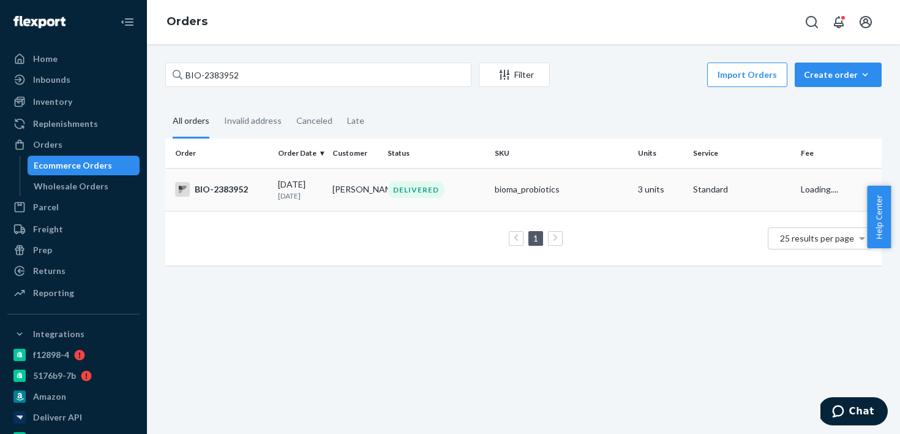
click at [320, 201] on td "08/07/2025 15 days ago" at bounding box center [300, 189] width 55 height 43
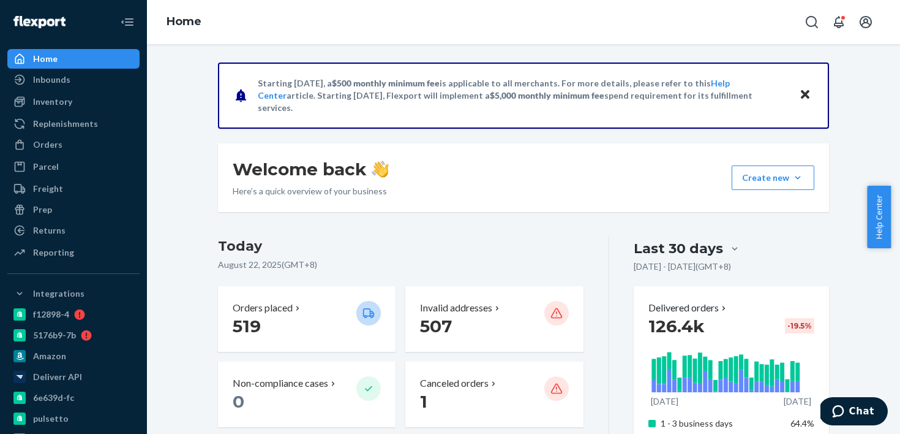
click at [104, 156] on ul "Home Inbounds Shipping Plans Problems Inventory Products Branded Packaging Repl…" at bounding box center [73, 156] width 132 height 214
click at [104, 148] on div "Orders" at bounding box center [74, 144] width 130 height 17
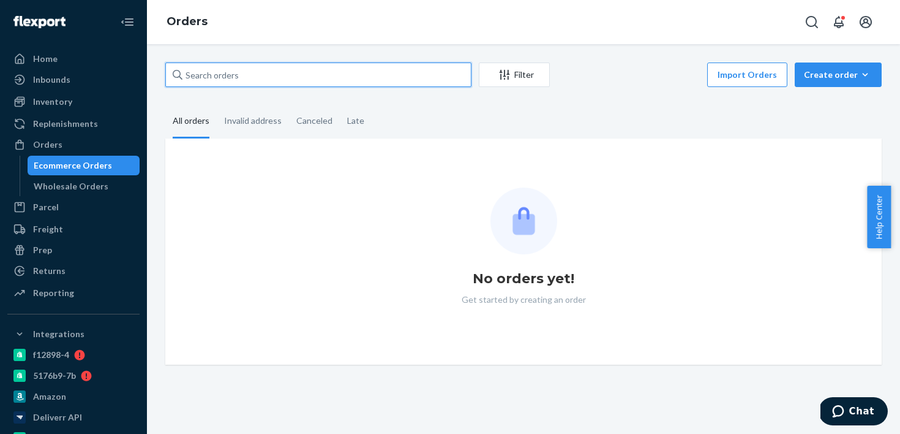
click at [282, 81] on input "text" at bounding box center [318, 74] width 306 height 24
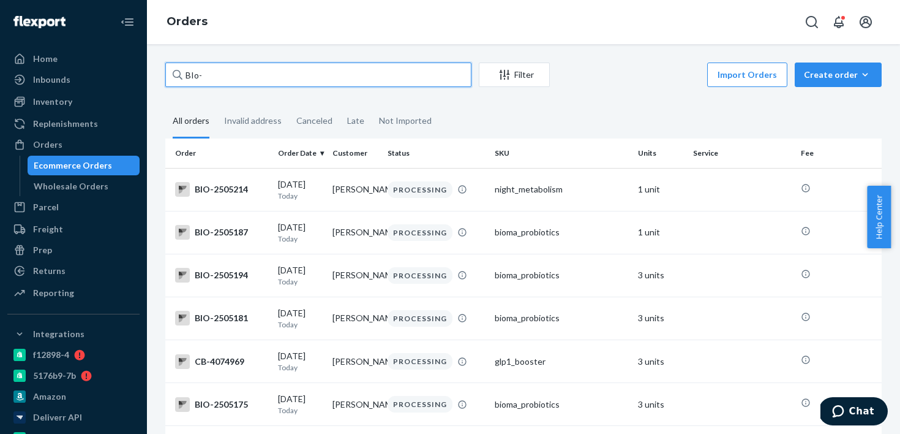
paste input "2198241"
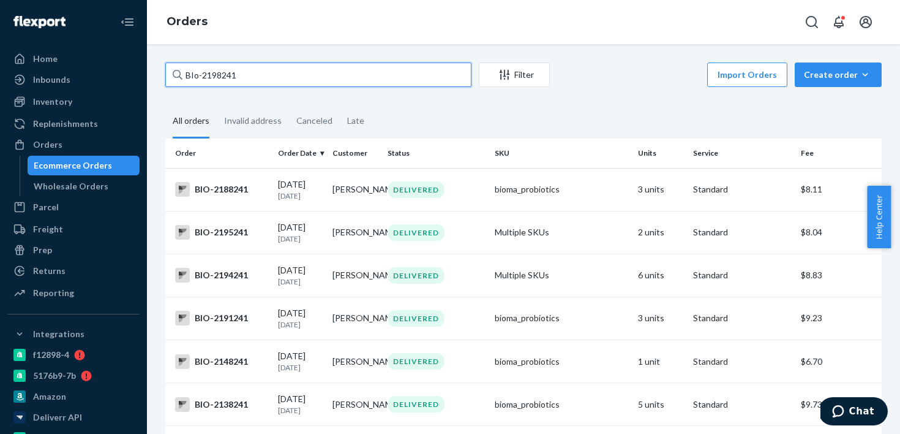
click at [227, 78] on input "BIo-2198241" at bounding box center [318, 74] width 306 height 24
paste input "5"
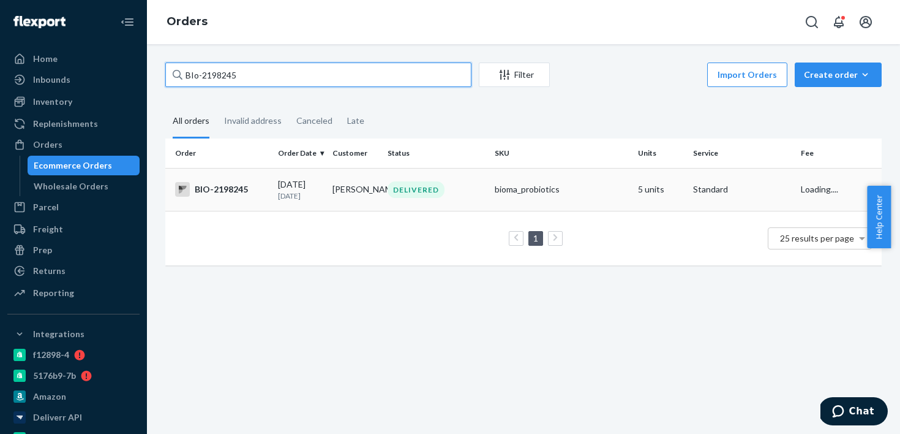
type input "BIo-2198245"
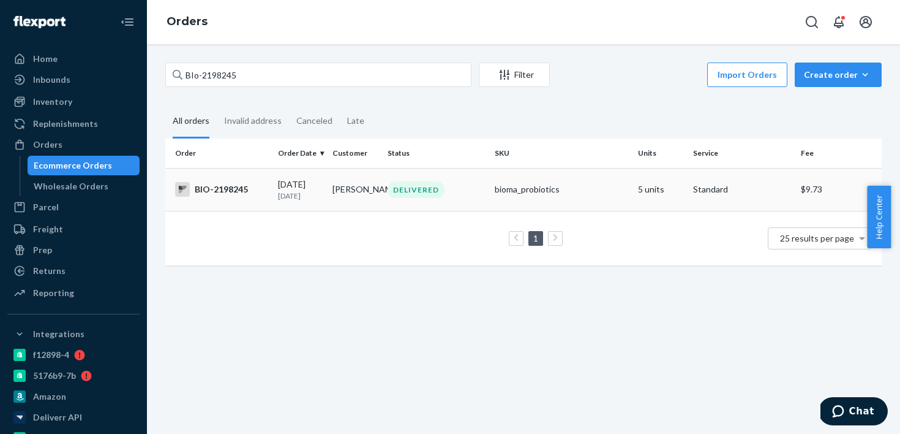
click at [310, 194] on p "[DATE]" at bounding box center [300, 195] width 45 height 10
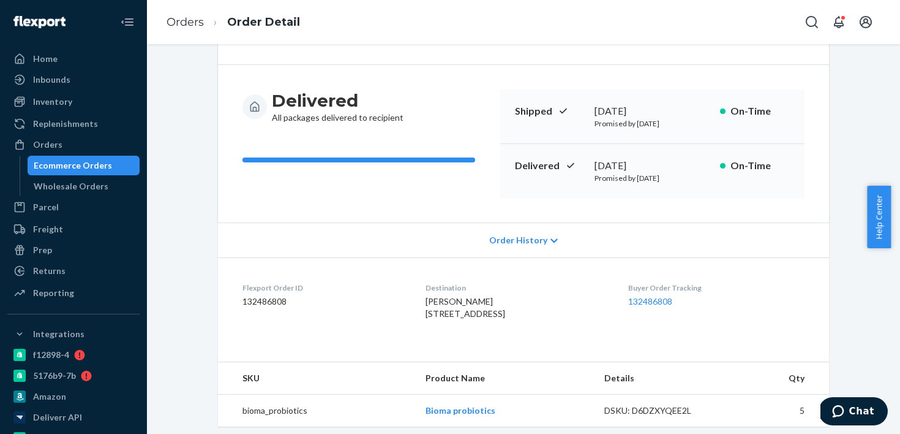
scroll to position [84, 0]
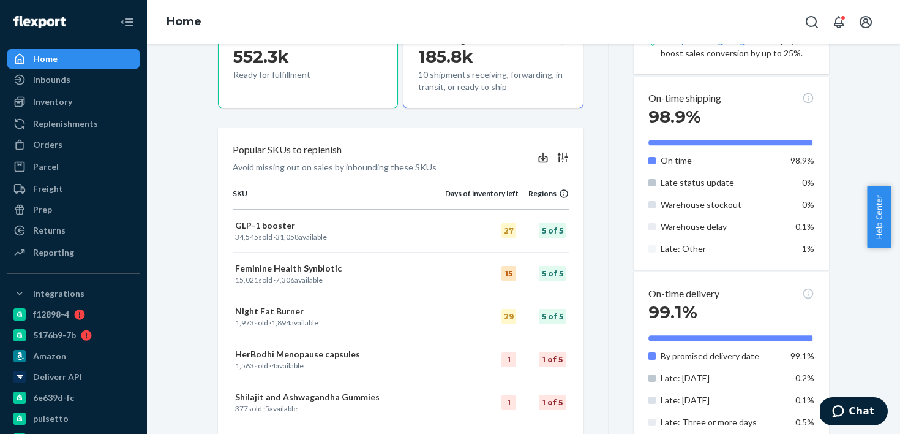
scroll to position [164, 0]
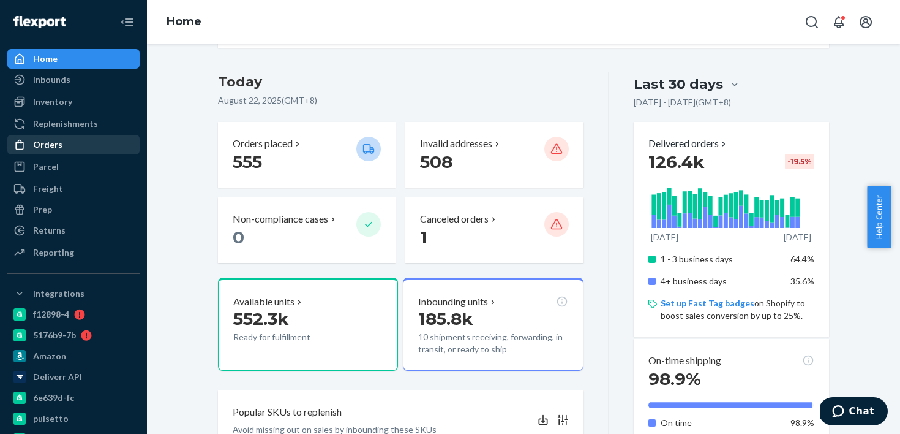
click at [75, 148] on div "Orders" at bounding box center [74, 144] width 130 height 17
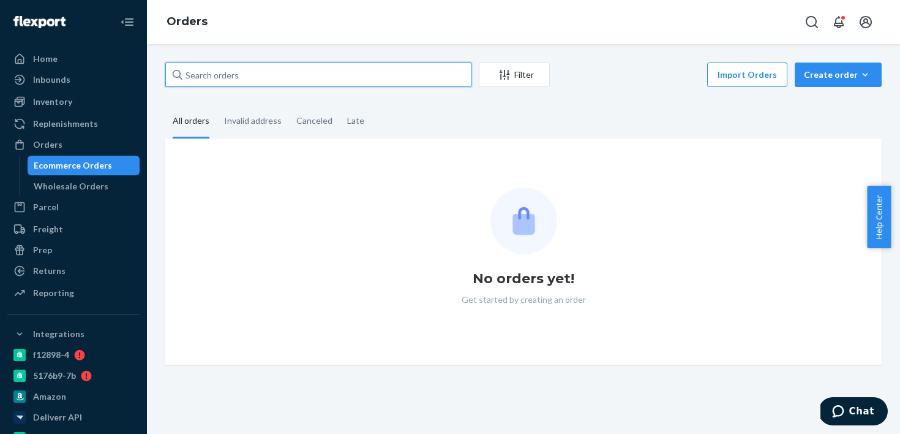
click at [221, 76] on input "text" at bounding box center [318, 74] width 306 height 24
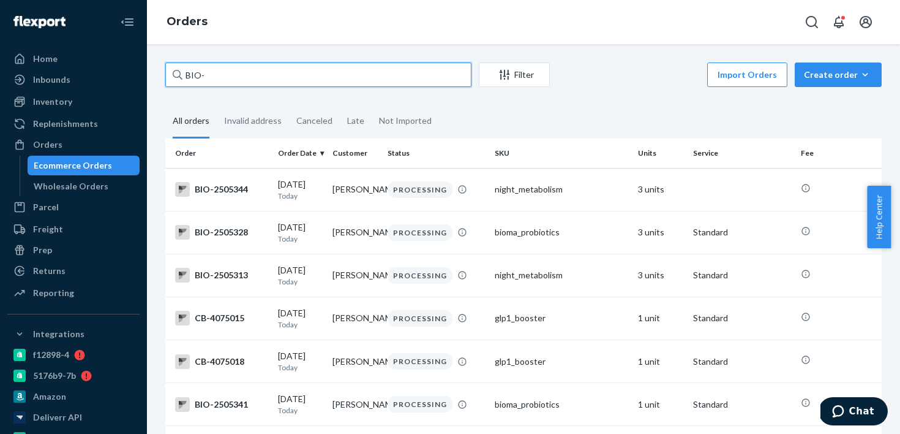
paste input "1233982"
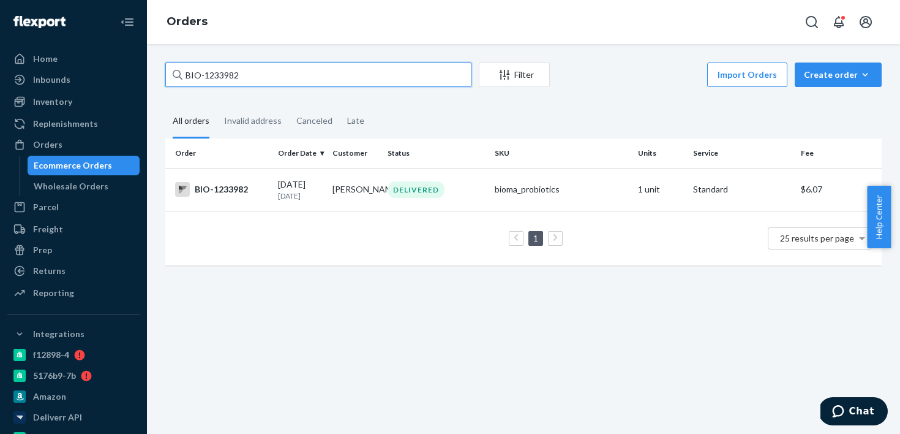
click at [231, 80] on input "BIO-1233982" at bounding box center [318, 74] width 306 height 24
paste input "2500784"
type input "BIO-2500784"
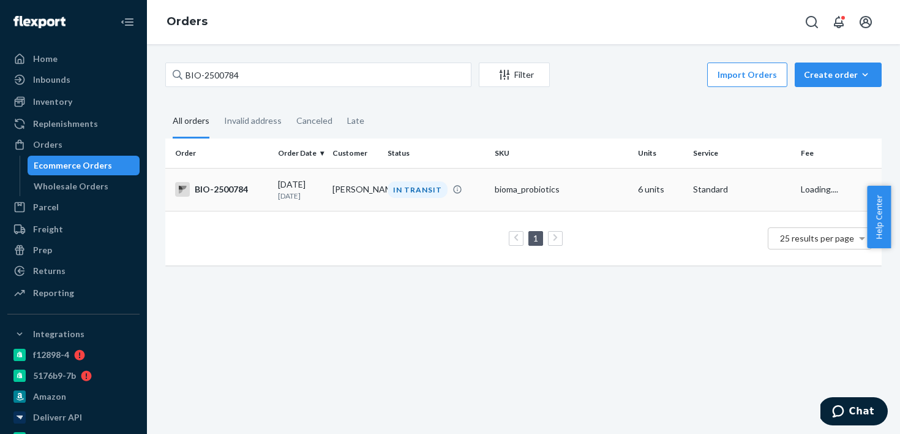
click at [262, 193] on div "BIO-2500784" at bounding box center [221, 189] width 93 height 15
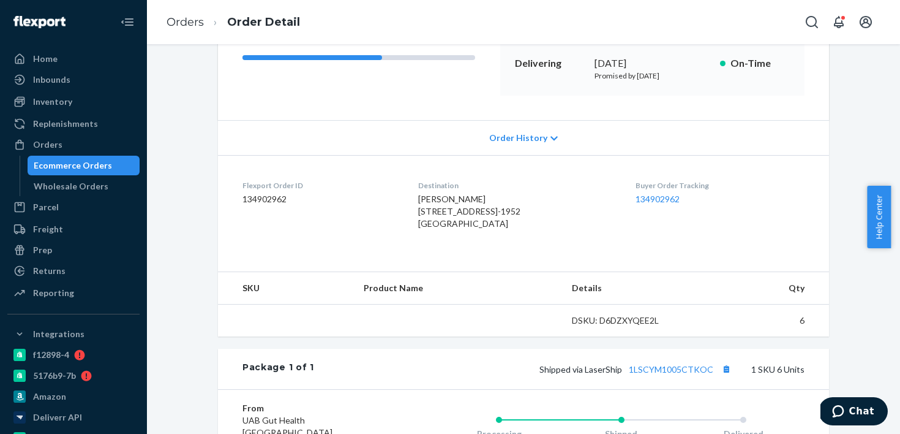
scroll to position [264, 0]
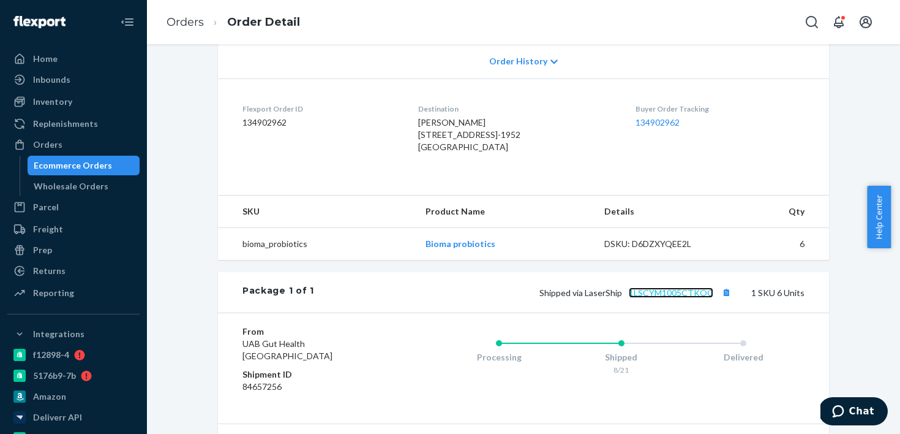
click at [679, 298] on link "1LSCYM1005CTKOC" at bounding box center [671, 292] width 84 height 10
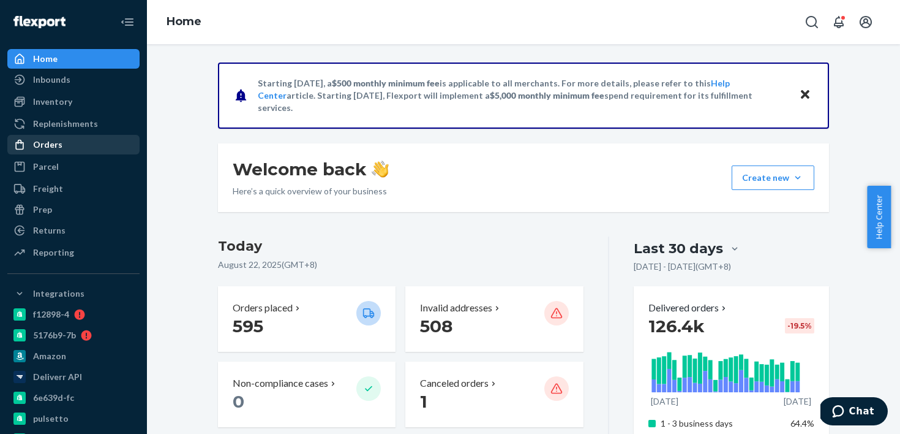
click at [90, 146] on div "Orders" at bounding box center [74, 144] width 130 height 17
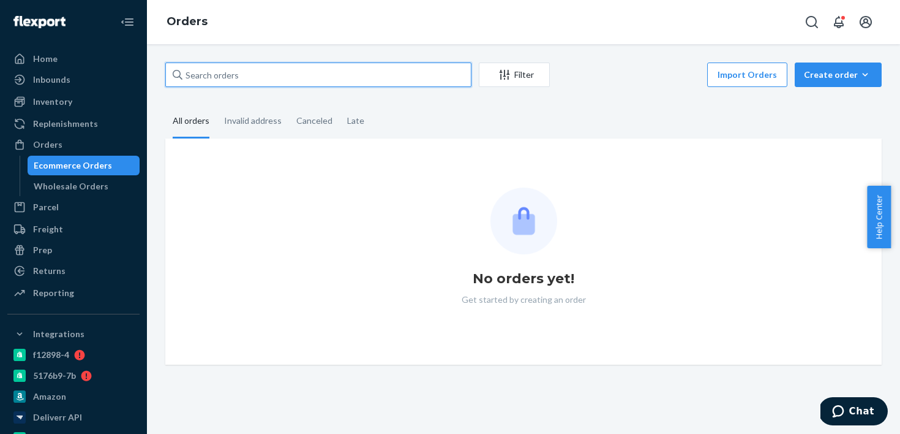
click at [307, 79] on input "text" at bounding box center [318, 74] width 306 height 24
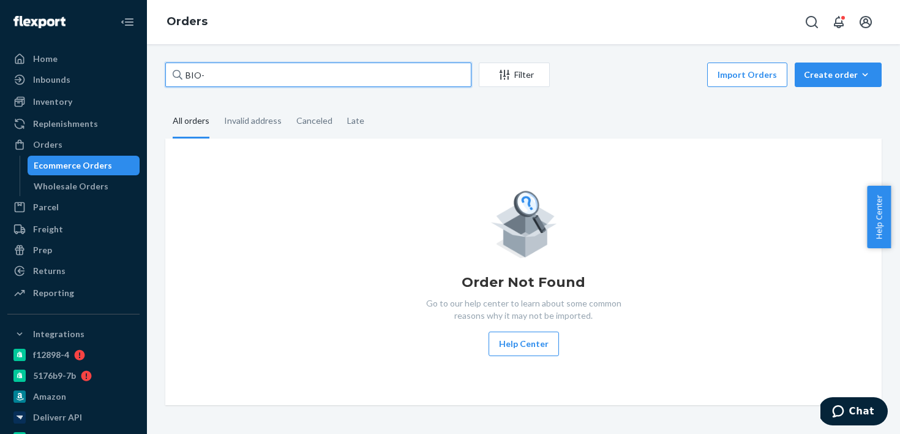
paste input "2450175"
type input "BIO-2450175"
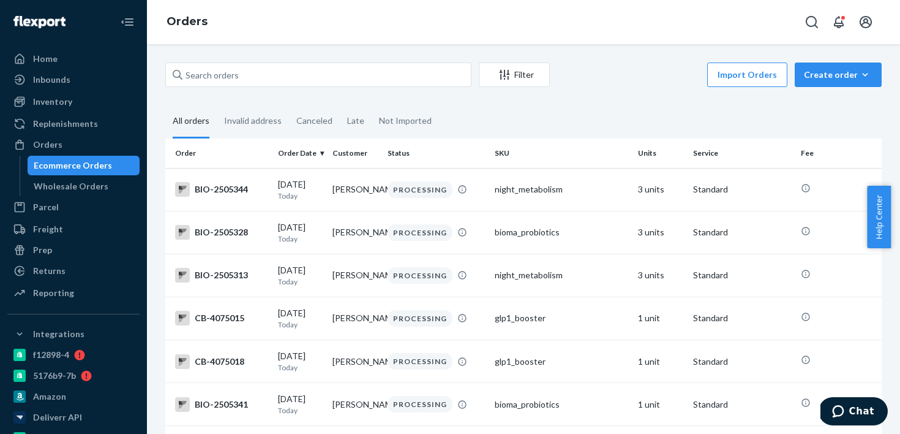
click at [225, 88] on div "Filter Import Orders Create order Ecommerce order Removal order" at bounding box center [523, 76] width 716 height 28
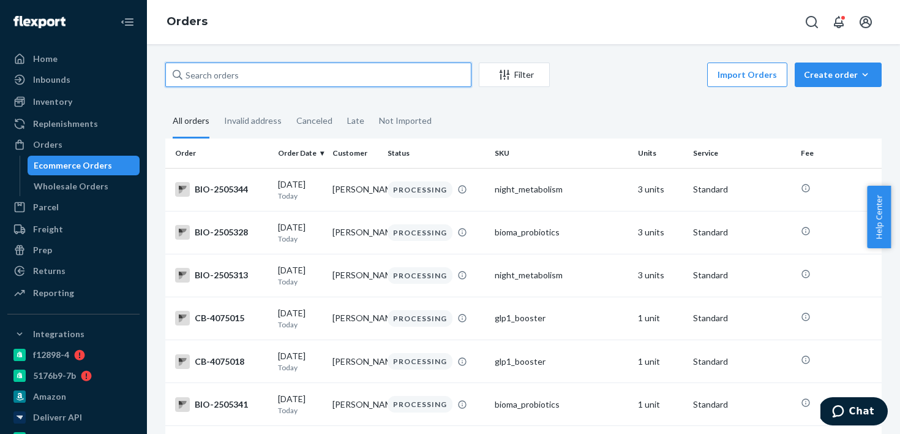
click at [234, 76] on input "text" at bounding box center [318, 74] width 306 height 24
paste input "2450175"
click at [227, 76] on input "BIO-2450175" at bounding box center [318, 74] width 306 height 24
paste input "93"
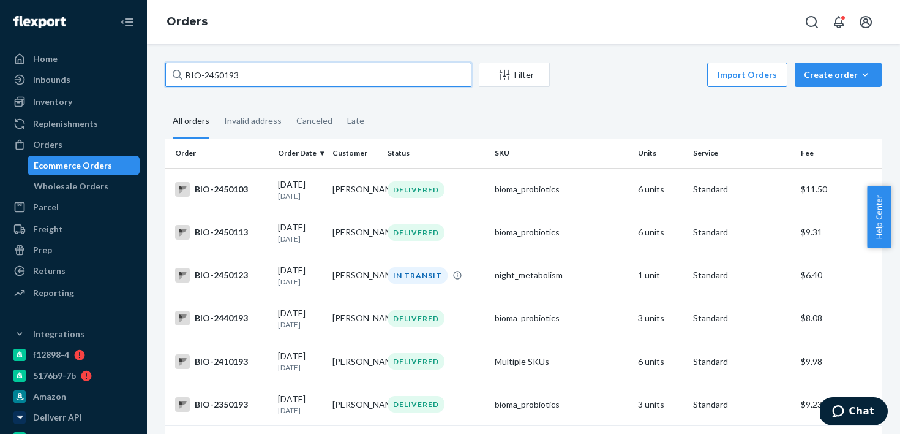
type input "BIO-2450193"
